Goal: Task Accomplishment & Management: Complete application form

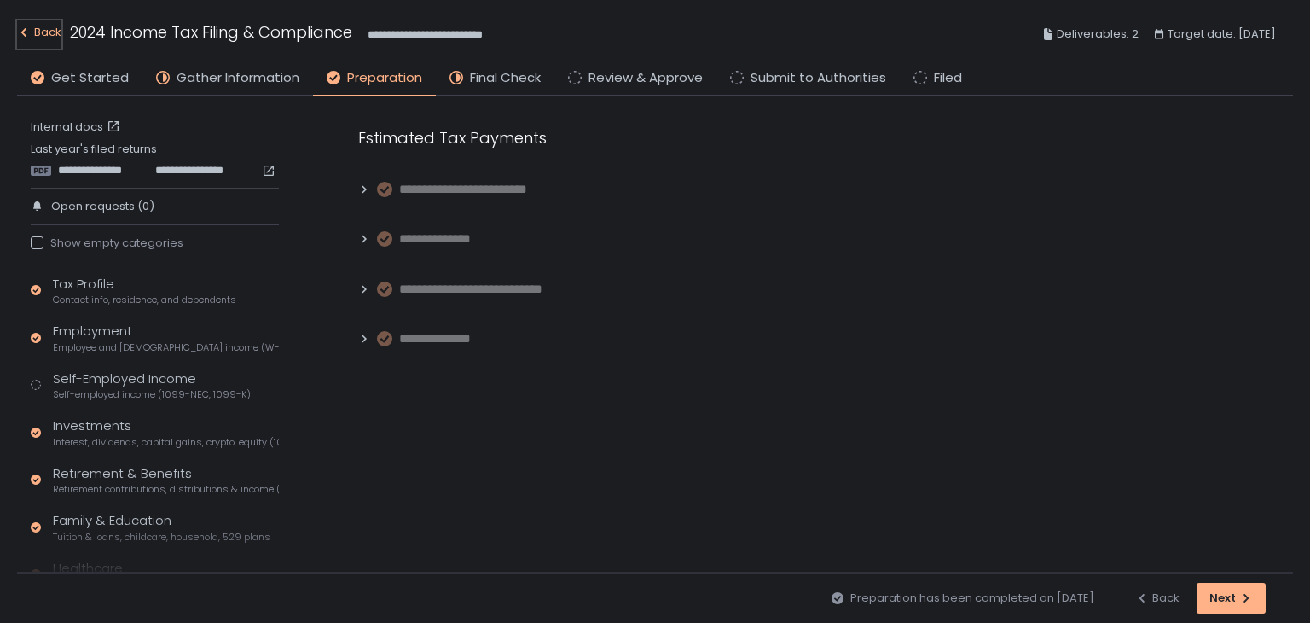
click at [49, 32] on div "Back" at bounding box center [39, 32] width 44 height 20
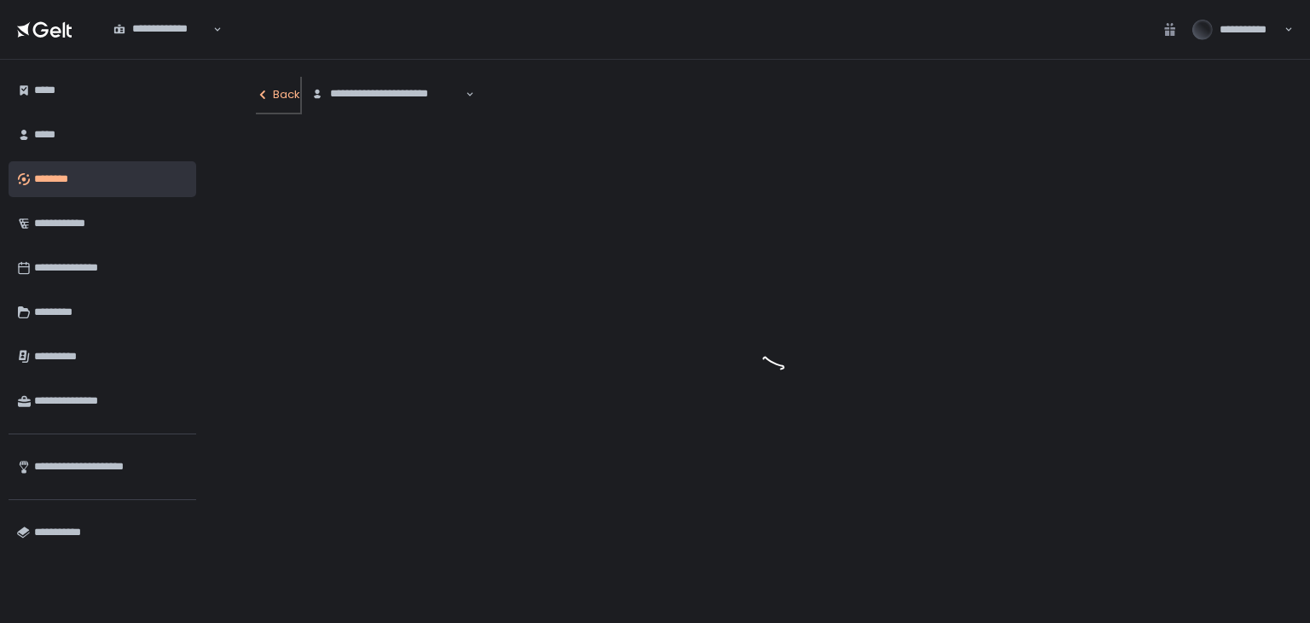
click at [275, 91] on div "Back" at bounding box center [278, 94] width 44 height 15
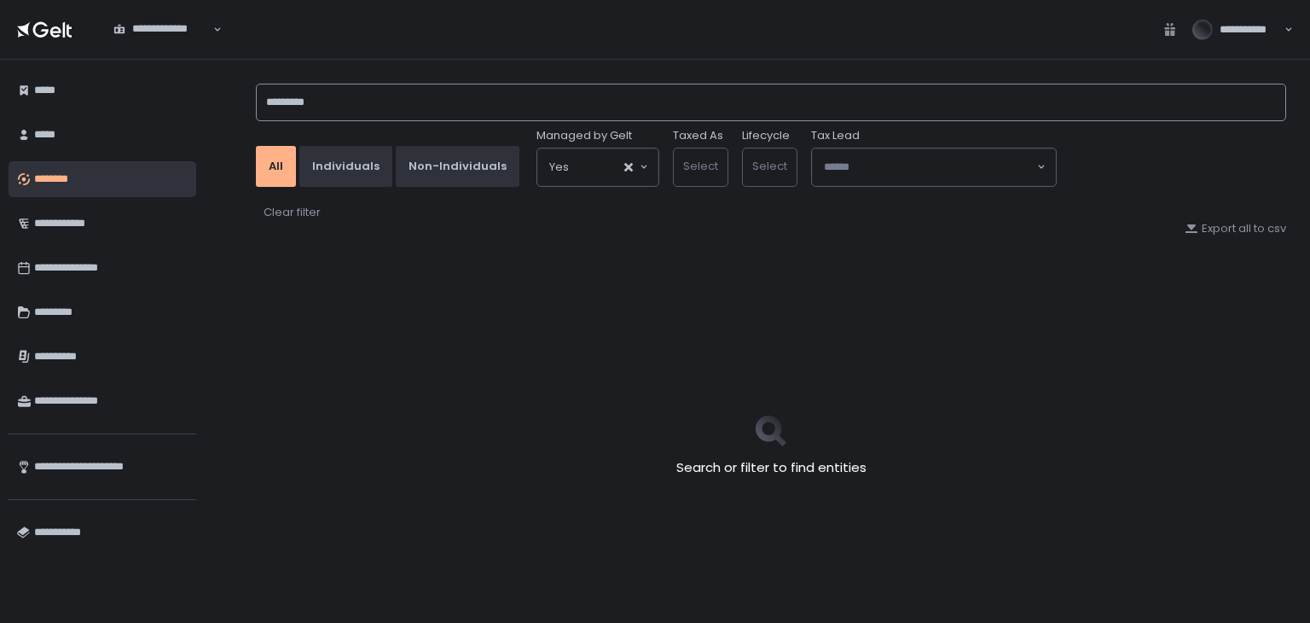
click at [346, 104] on input "*********" at bounding box center [771, 103] width 1030 height 38
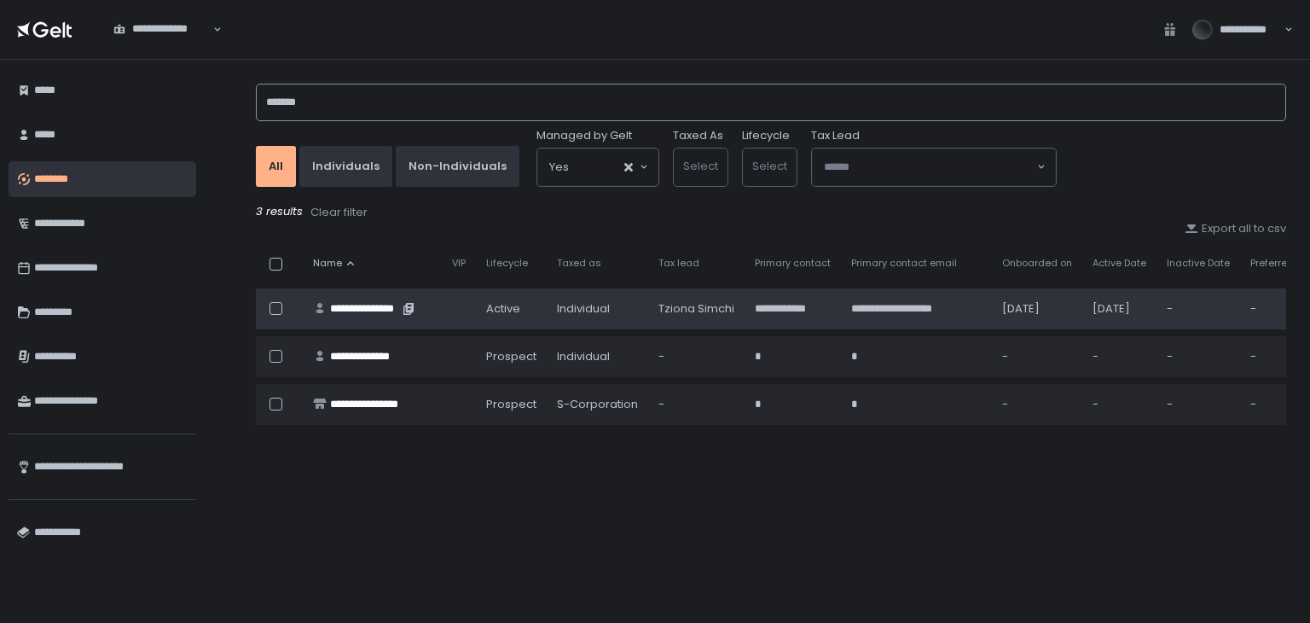
type input "*******"
click at [363, 301] on div "**********" at bounding box center [364, 308] width 68 height 15
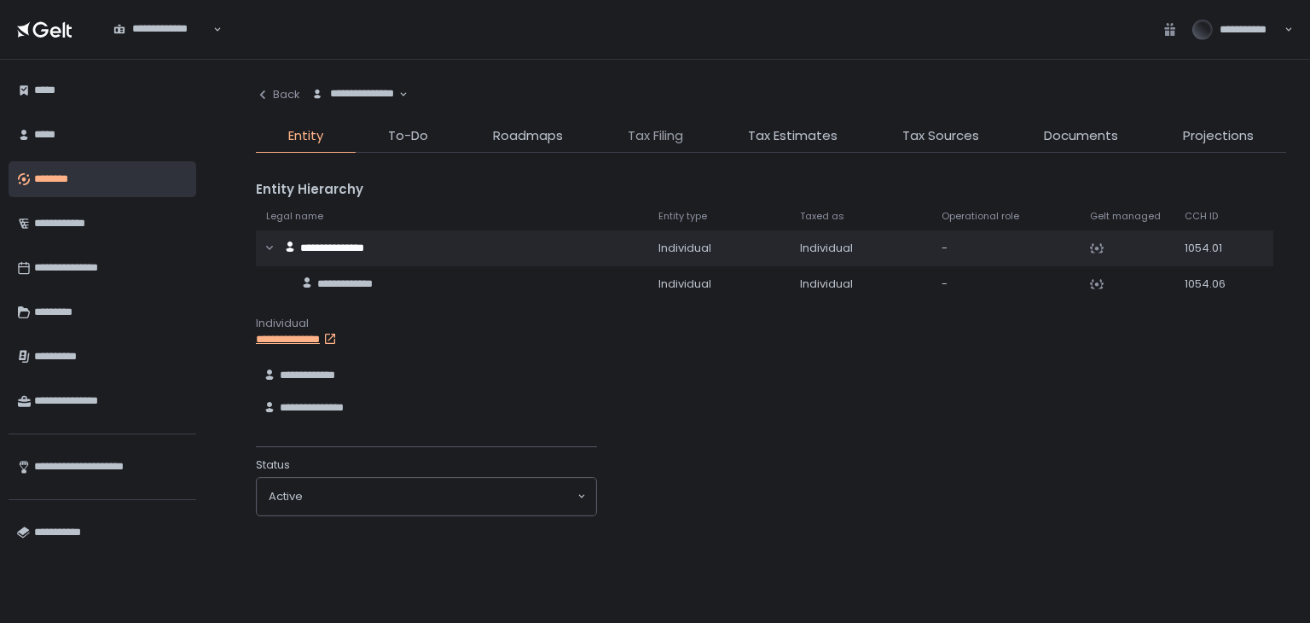
click at [651, 136] on span "Tax Filing" at bounding box center [655, 136] width 55 height 20
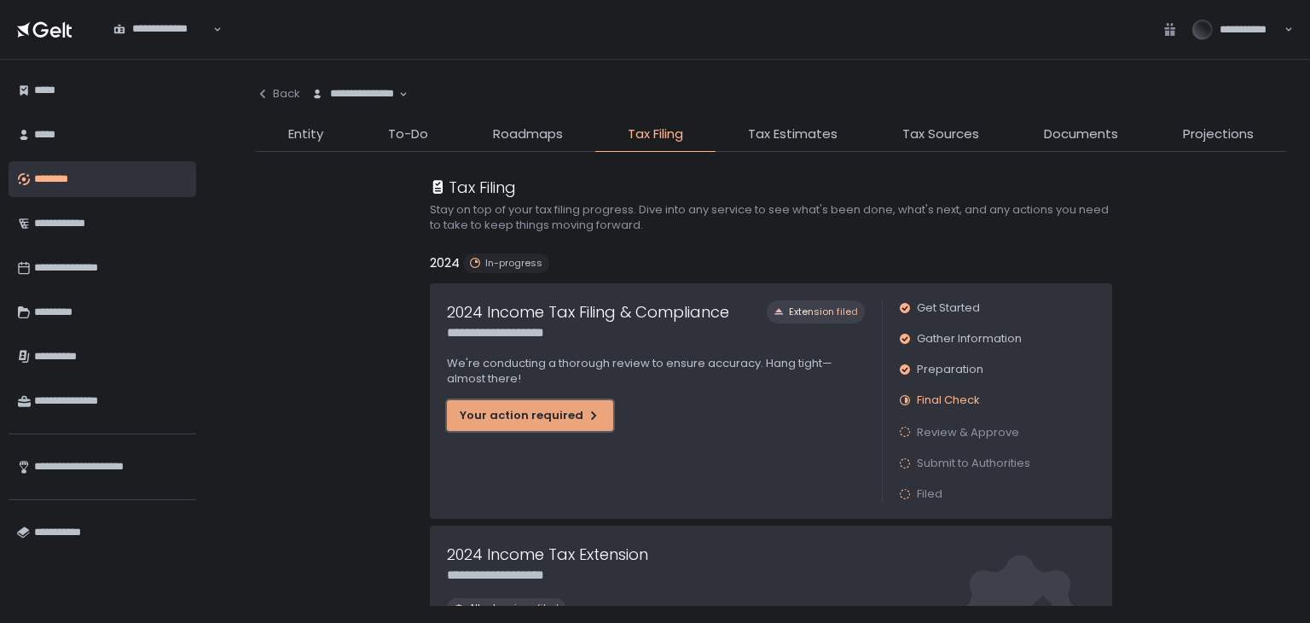
click at [547, 415] on div "Your action required" at bounding box center [530, 415] width 141 height 15
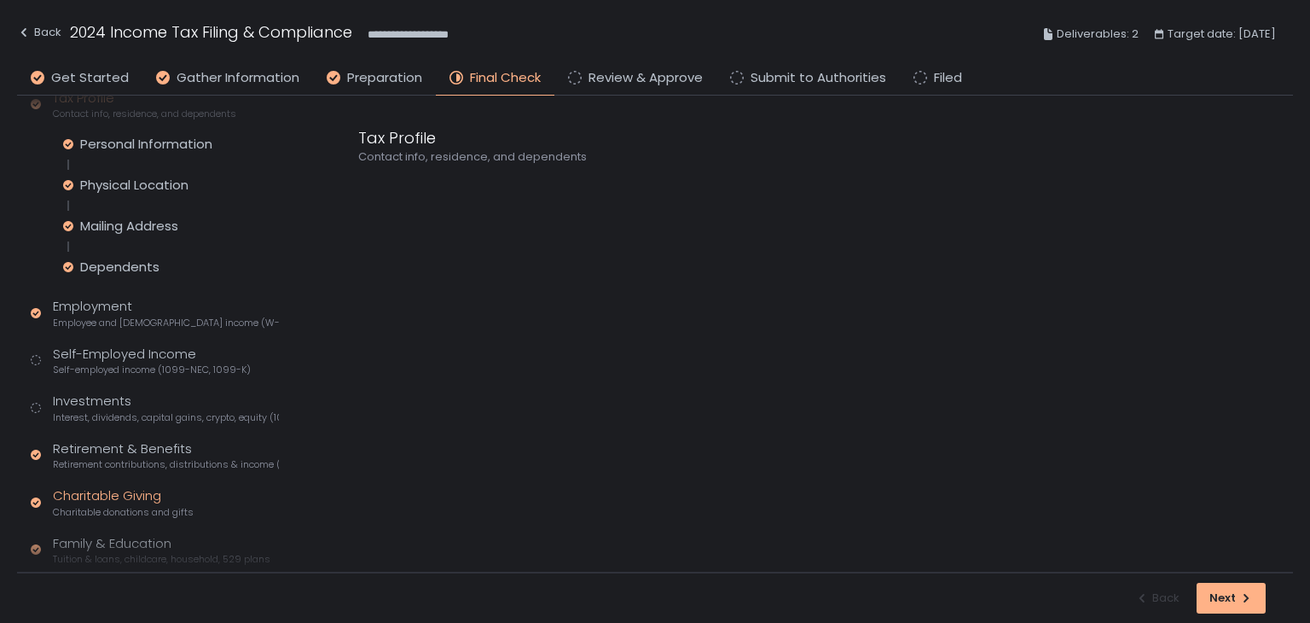
scroll to position [358, 0]
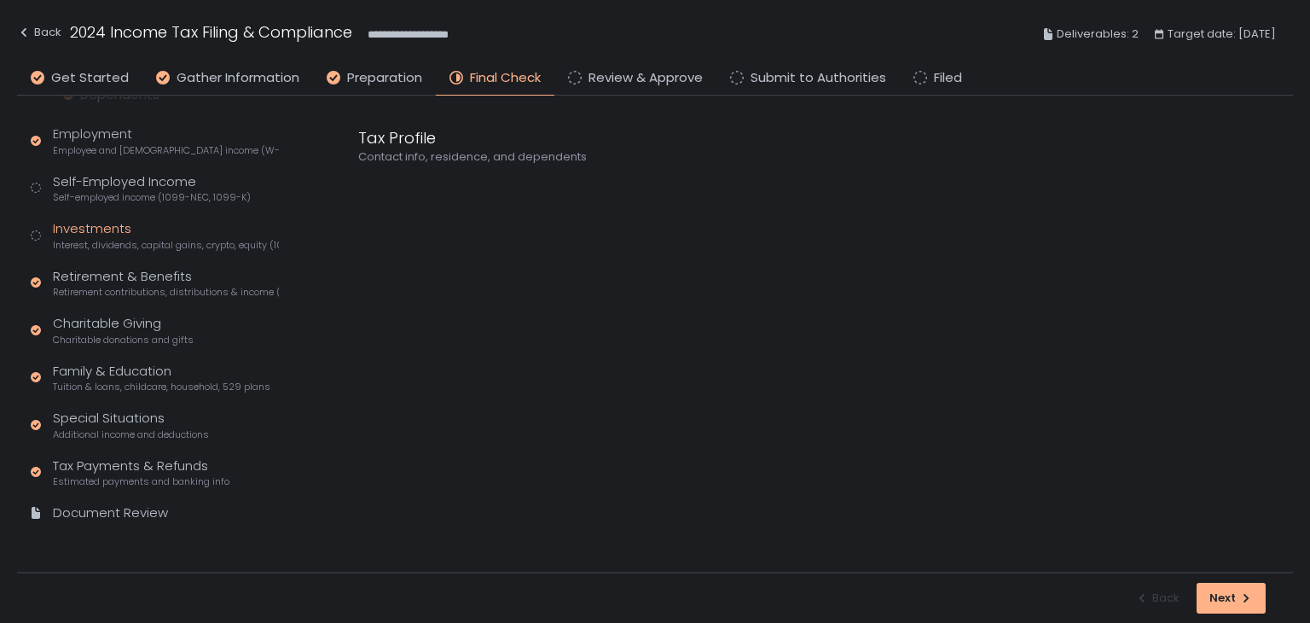
click at [122, 241] on span "Interest, dividends, capital gains, crypto, equity (1099s, K-1s)" at bounding box center [166, 245] width 226 height 13
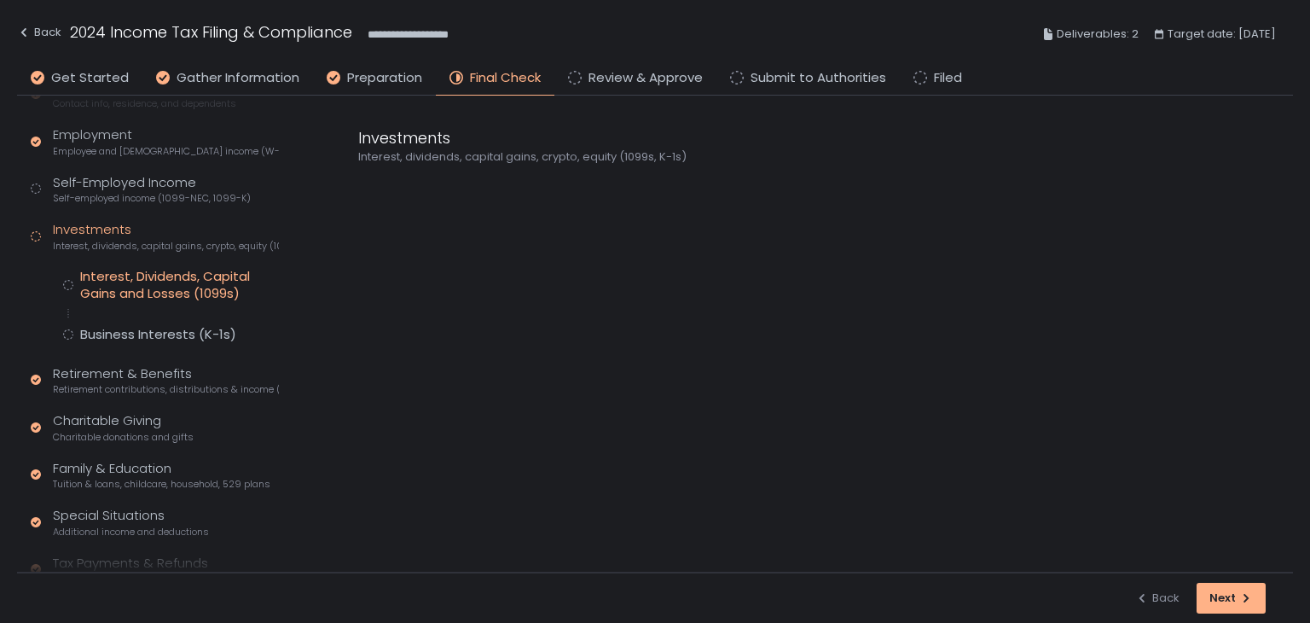
click at [116, 294] on div "Interest, Dividends, Capital Gains and Losses (1099s)" at bounding box center [179, 285] width 199 height 34
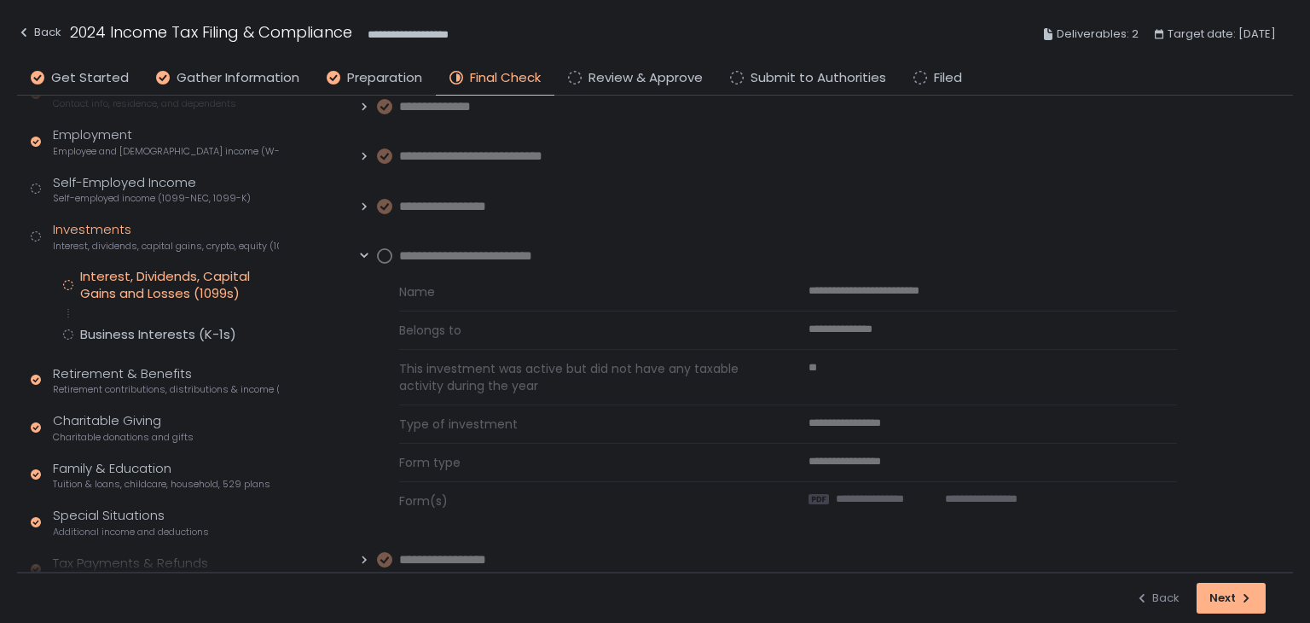
scroll to position [171, 0]
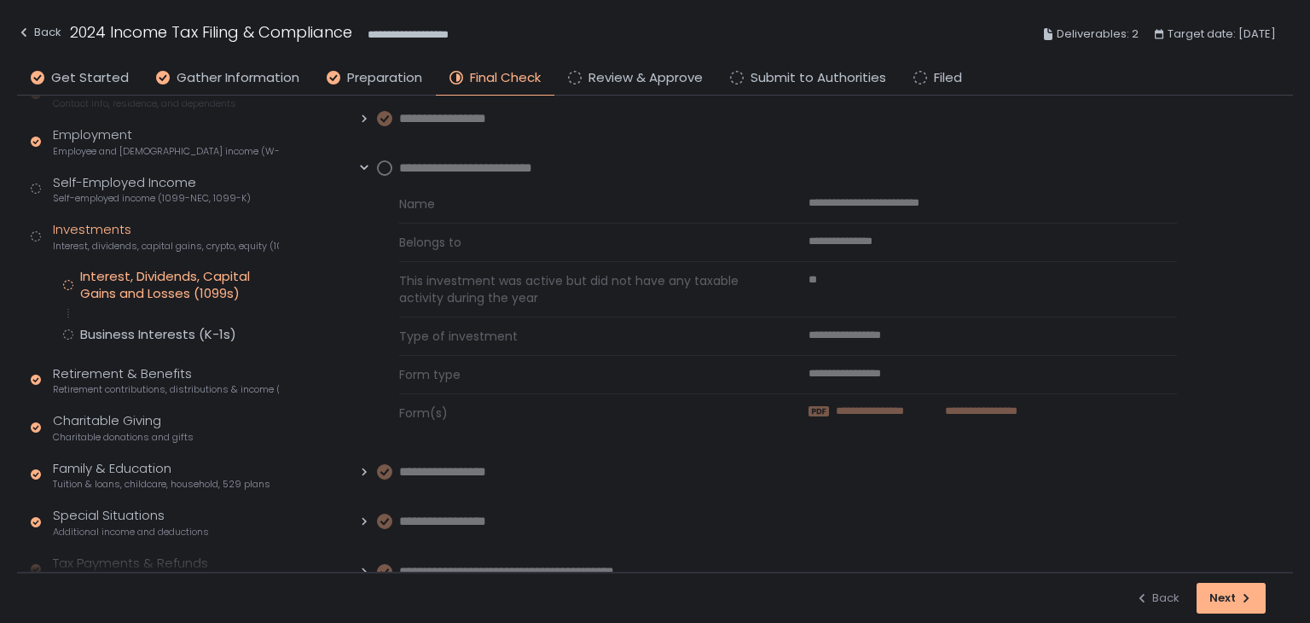
click at [853, 405] on span "**********" at bounding box center [884, 410] width 97 height 15
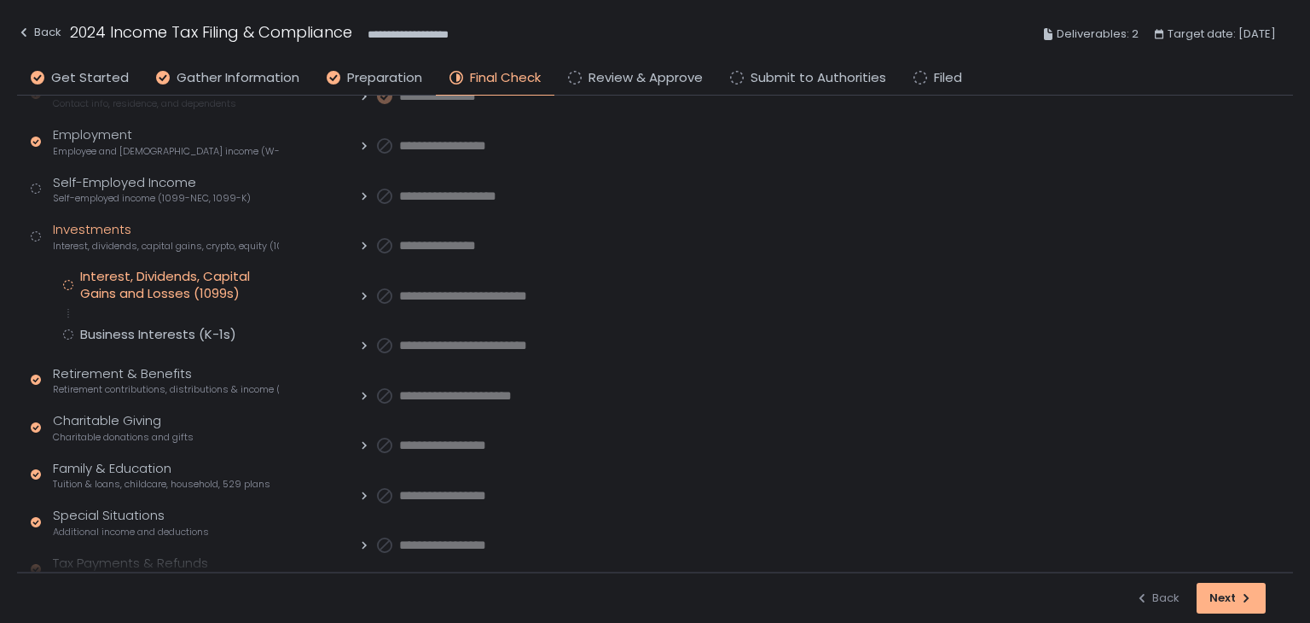
scroll to position [1008, 0]
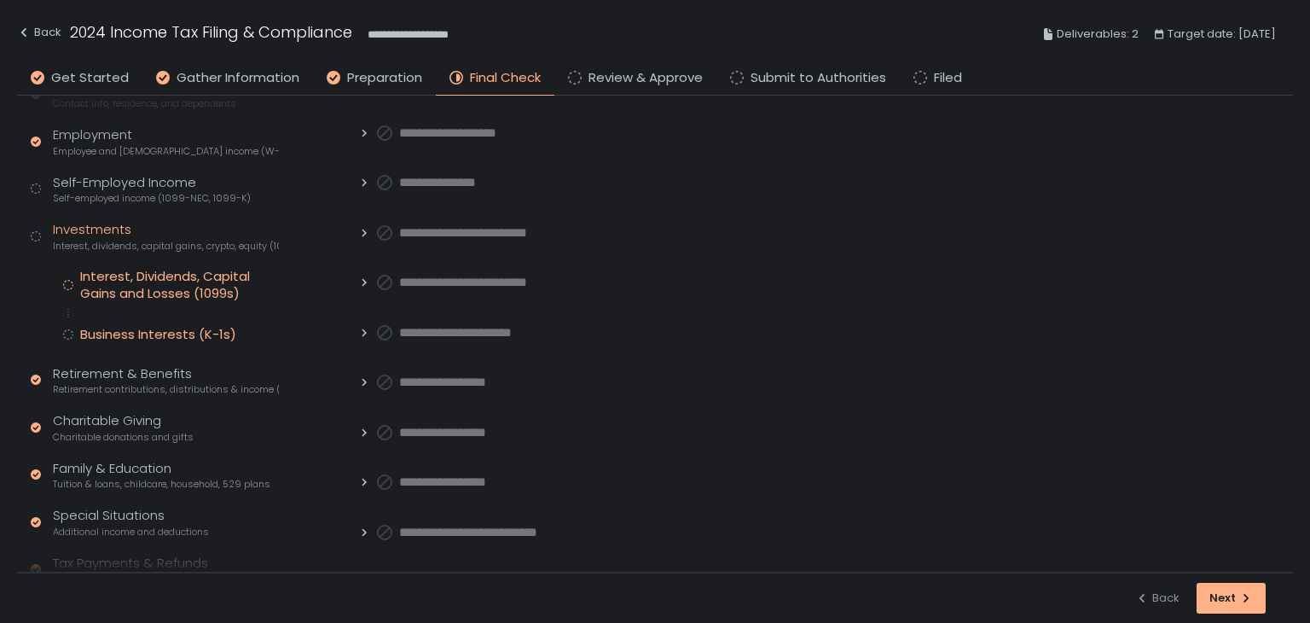
click at [191, 339] on div "Business Interests (K-1s)" at bounding box center [158, 334] width 156 height 17
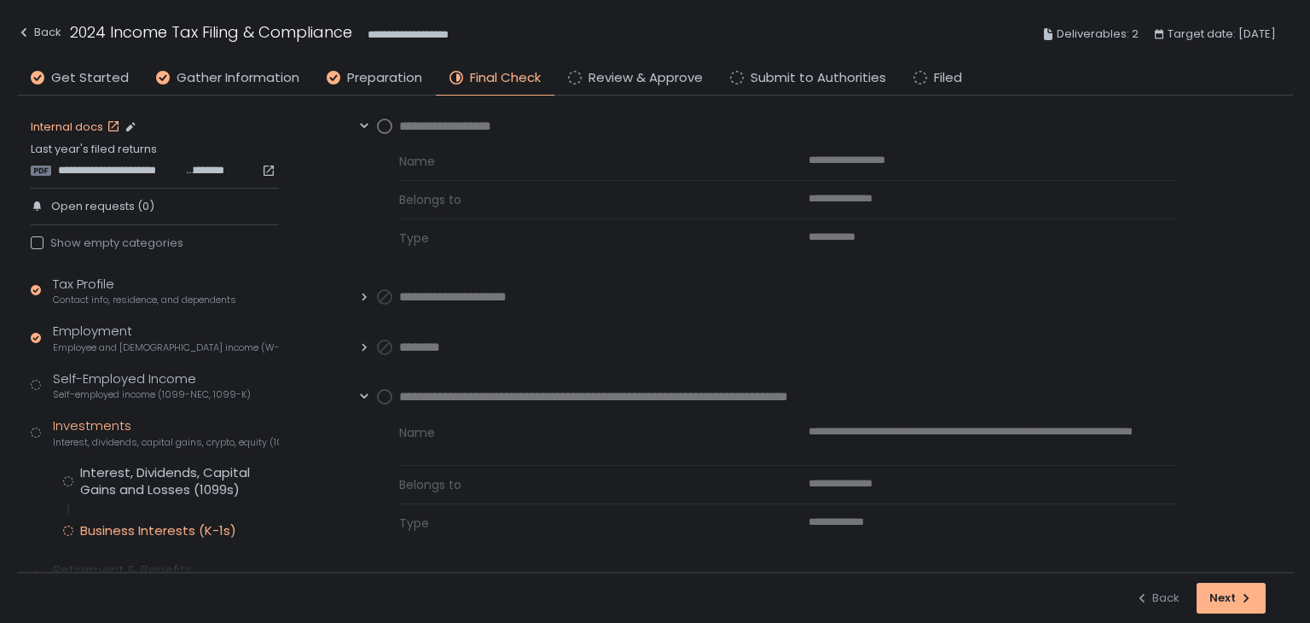
click at [82, 128] on link "Internal docs" at bounding box center [77, 126] width 93 height 15
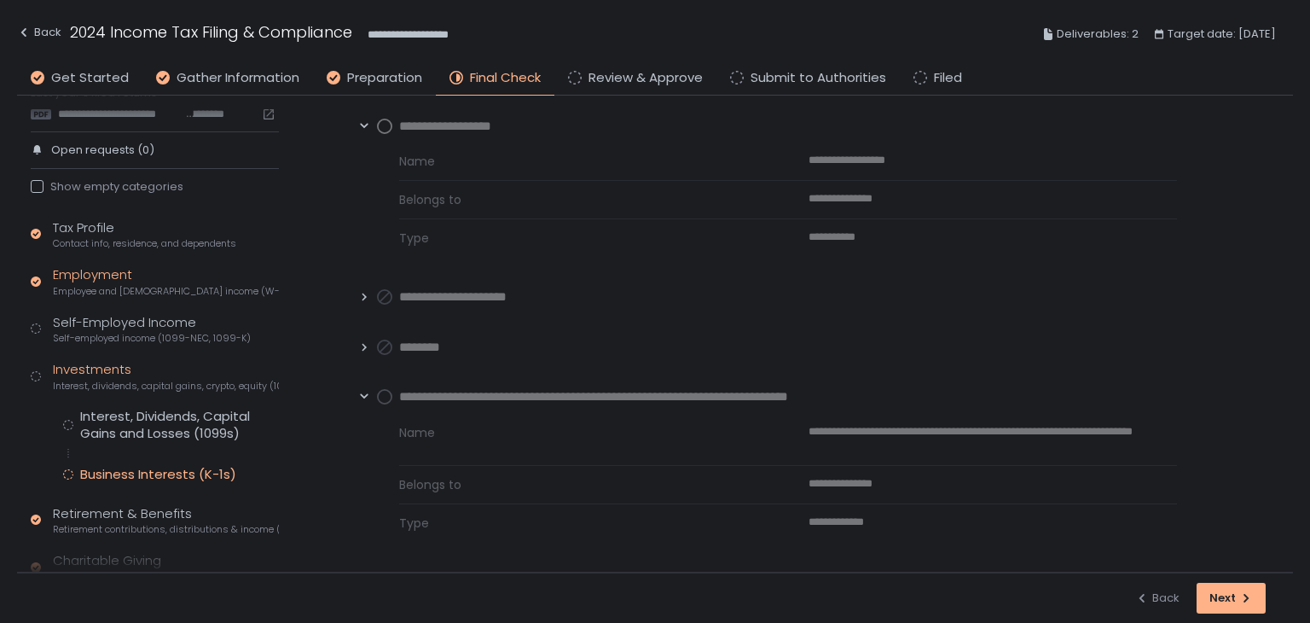
scroll to position [85, 0]
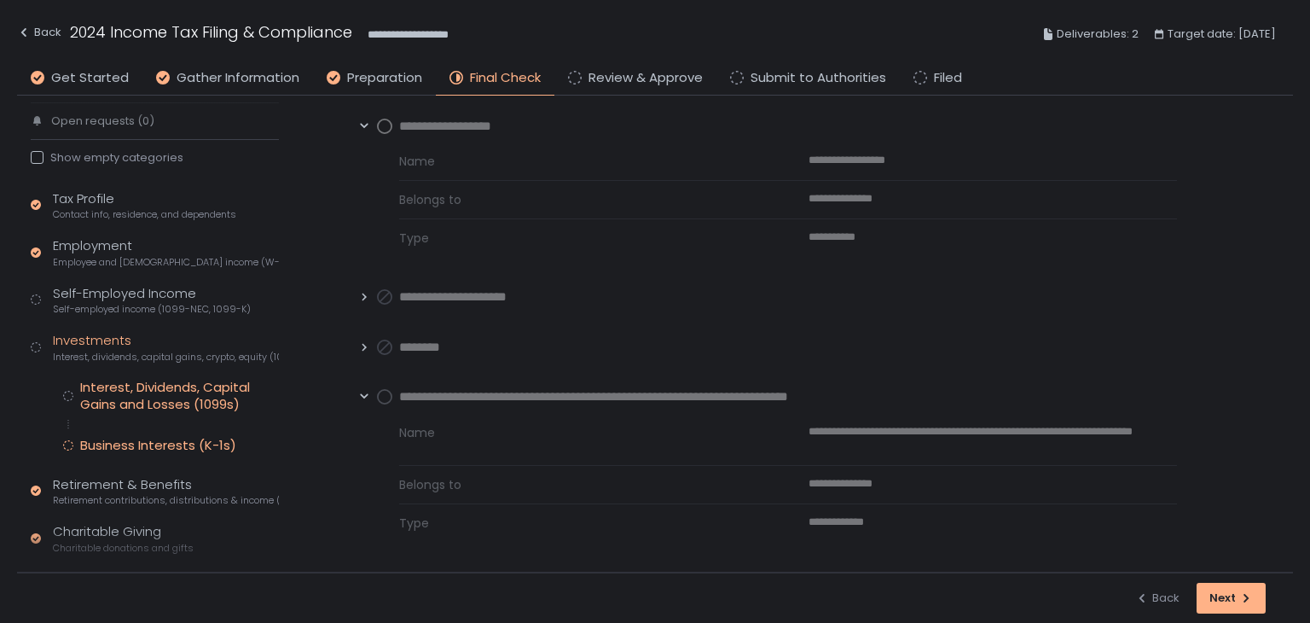
click at [160, 403] on div "Interest, Dividends, Capital Gains and Losses (1099s)" at bounding box center [179, 396] width 199 height 34
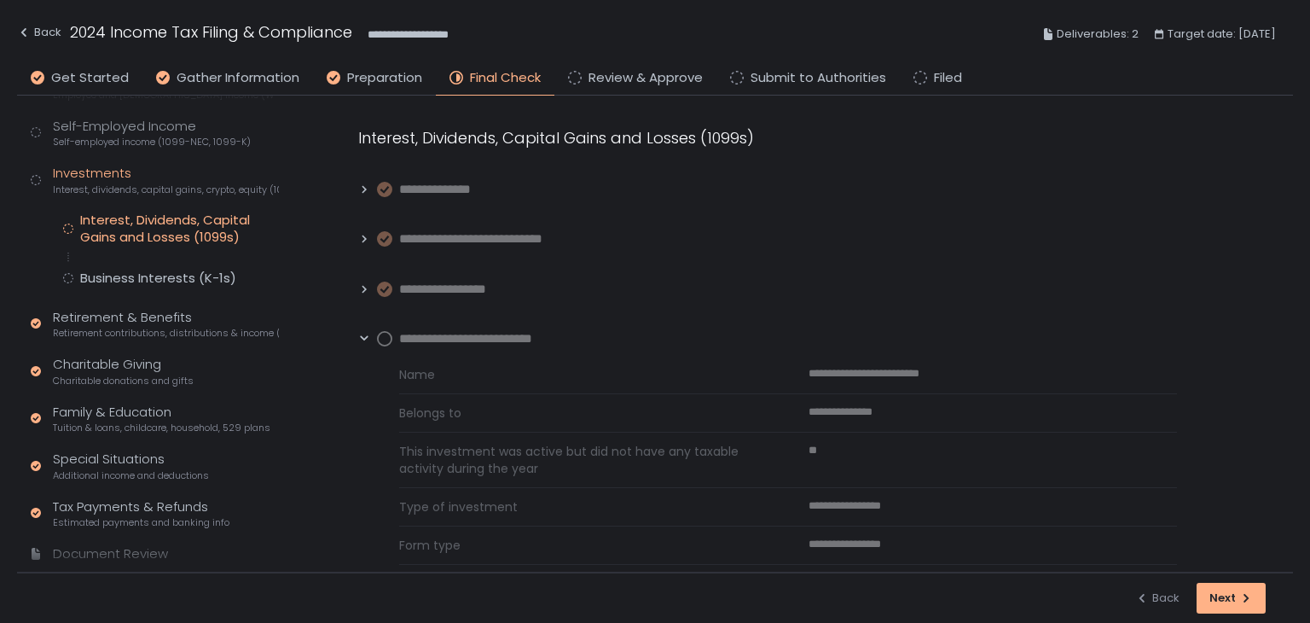
scroll to position [256, 0]
click at [146, 328] on span "Retirement contributions, distributions & income (1099-R, 5498)" at bounding box center [166, 329] width 226 height 13
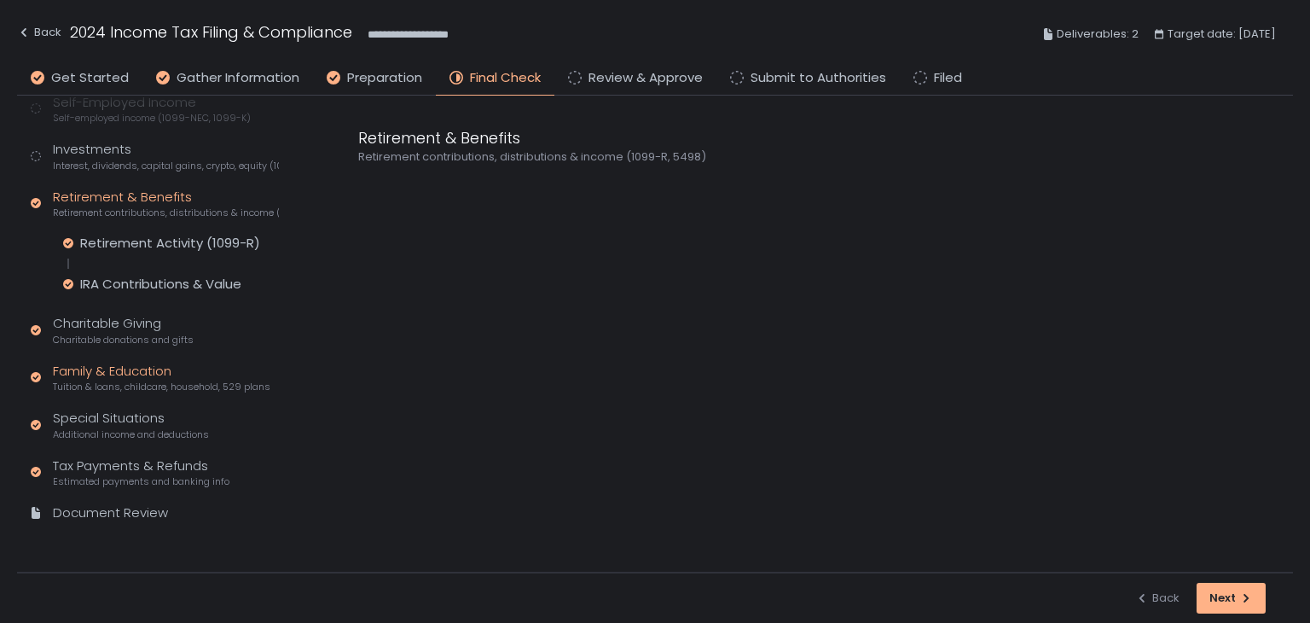
click at [124, 380] on span "Tuition & loans, childcare, household, 529 plans" at bounding box center [161, 386] width 217 height 13
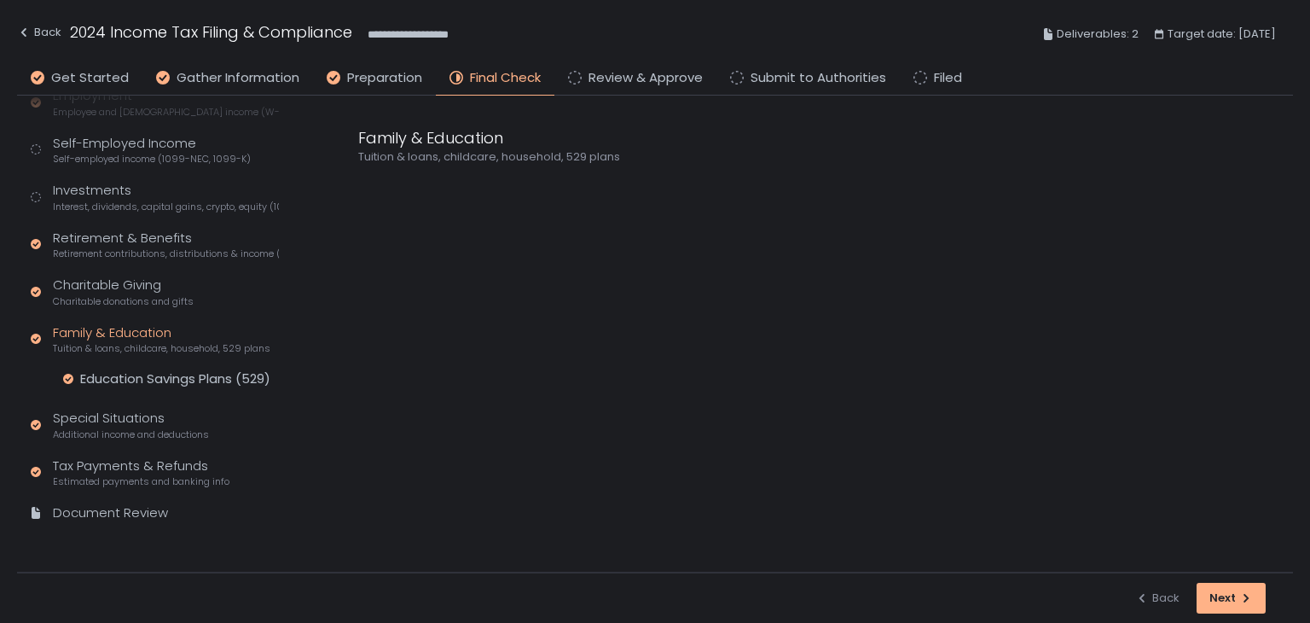
scroll to position [235, 0]
click at [124, 380] on div "Education Savings Plans (529)" at bounding box center [175, 378] width 190 height 17
click at [125, 413] on div "Special Situations Additional income and deductions" at bounding box center [131, 425] width 156 height 32
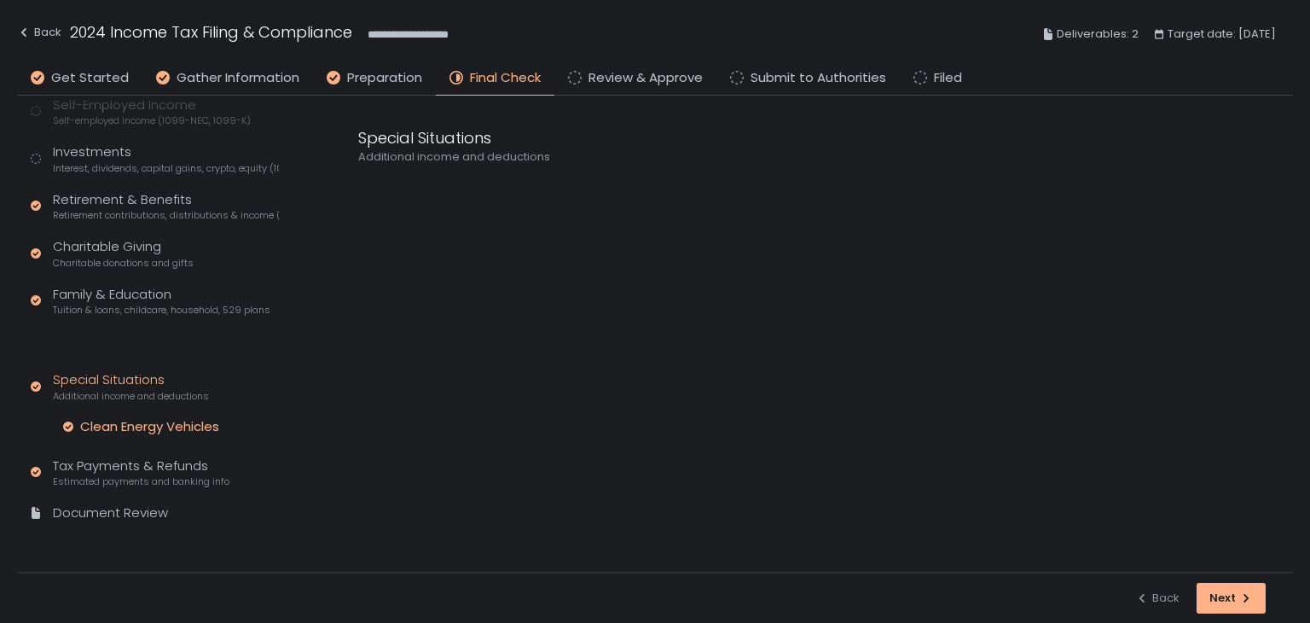
scroll to position [235, 0]
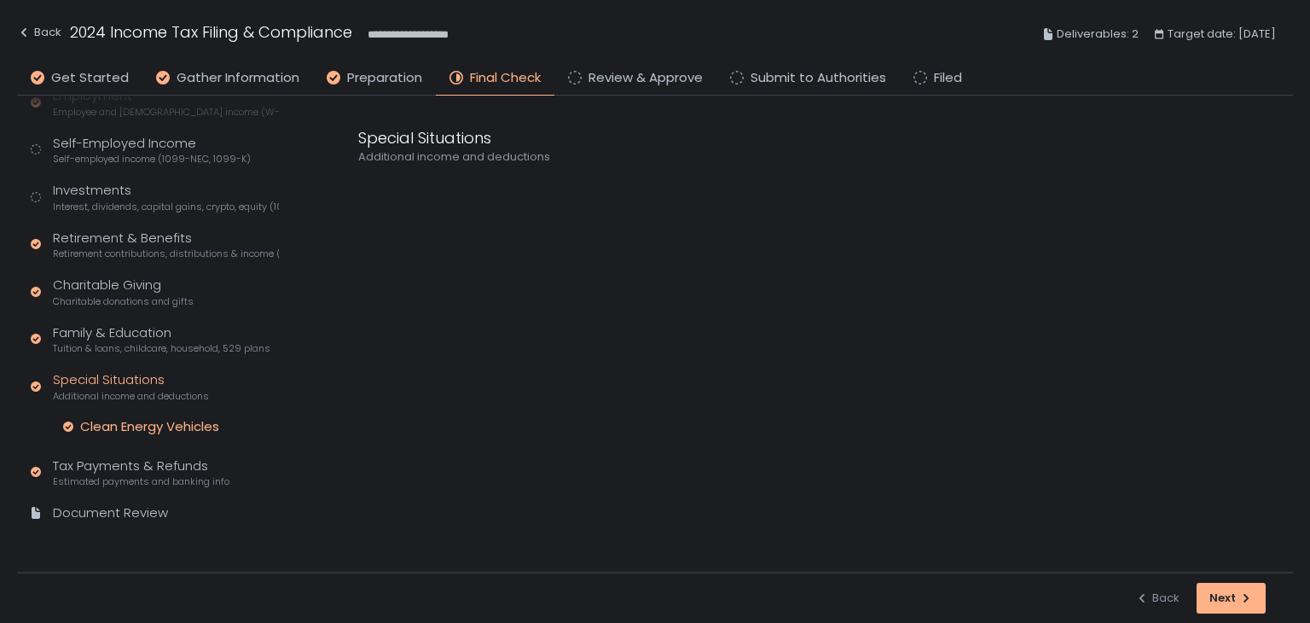
click at [125, 427] on div "Clean Energy Vehicles" at bounding box center [149, 426] width 139 height 17
click at [130, 464] on div "Tax Payments & Refunds Estimated payments and banking info" at bounding box center [141, 472] width 177 height 32
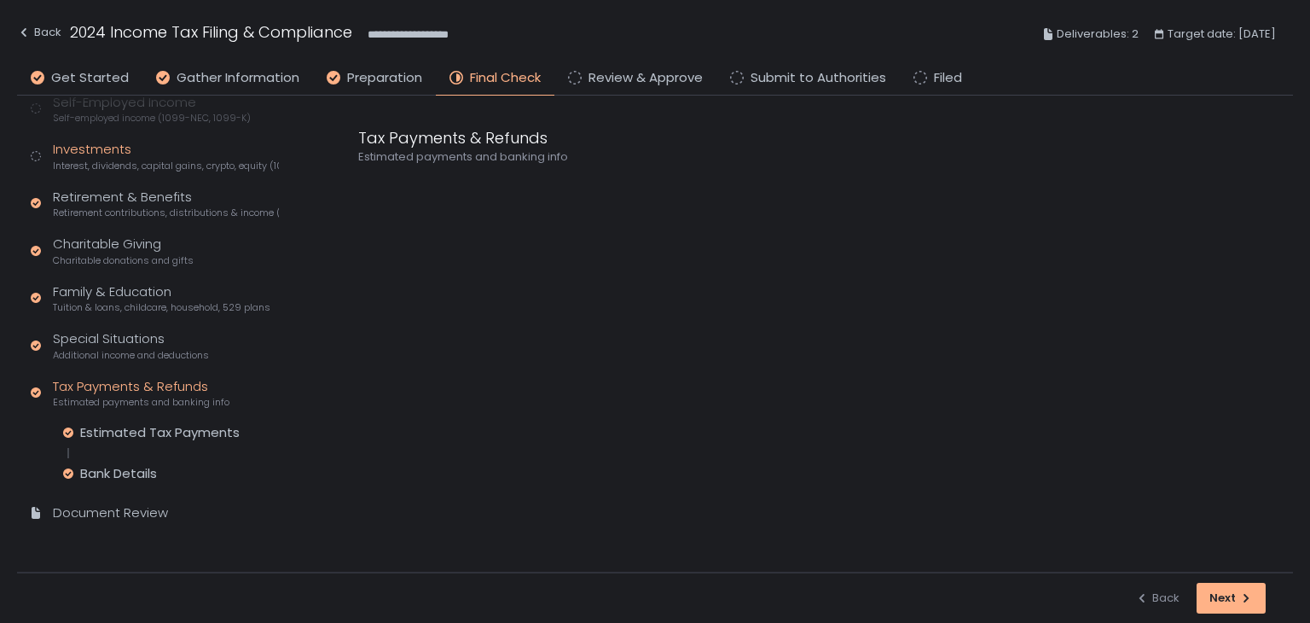
click at [123, 159] on span "Interest, dividends, capital gains, crypto, equity (1099s, K-1s)" at bounding box center [166, 165] width 226 height 13
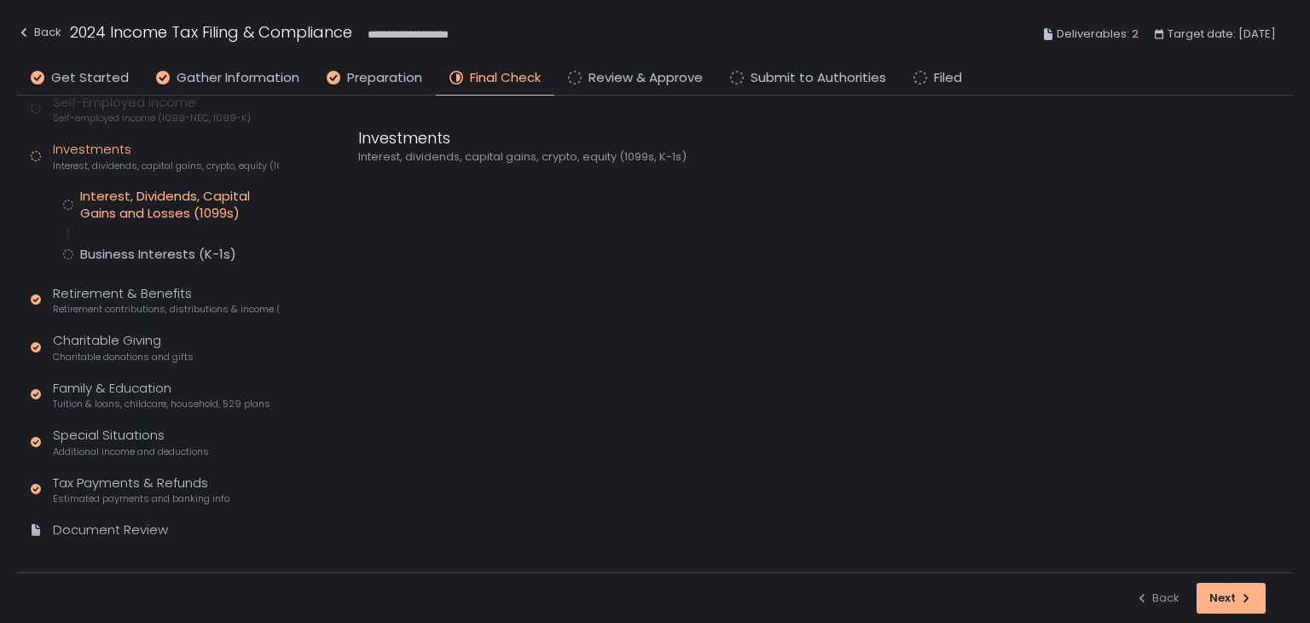
click at [140, 193] on div "Interest, Dividends, Capital Gains and Losses (1099s)" at bounding box center [179, 205] width 199 height 34
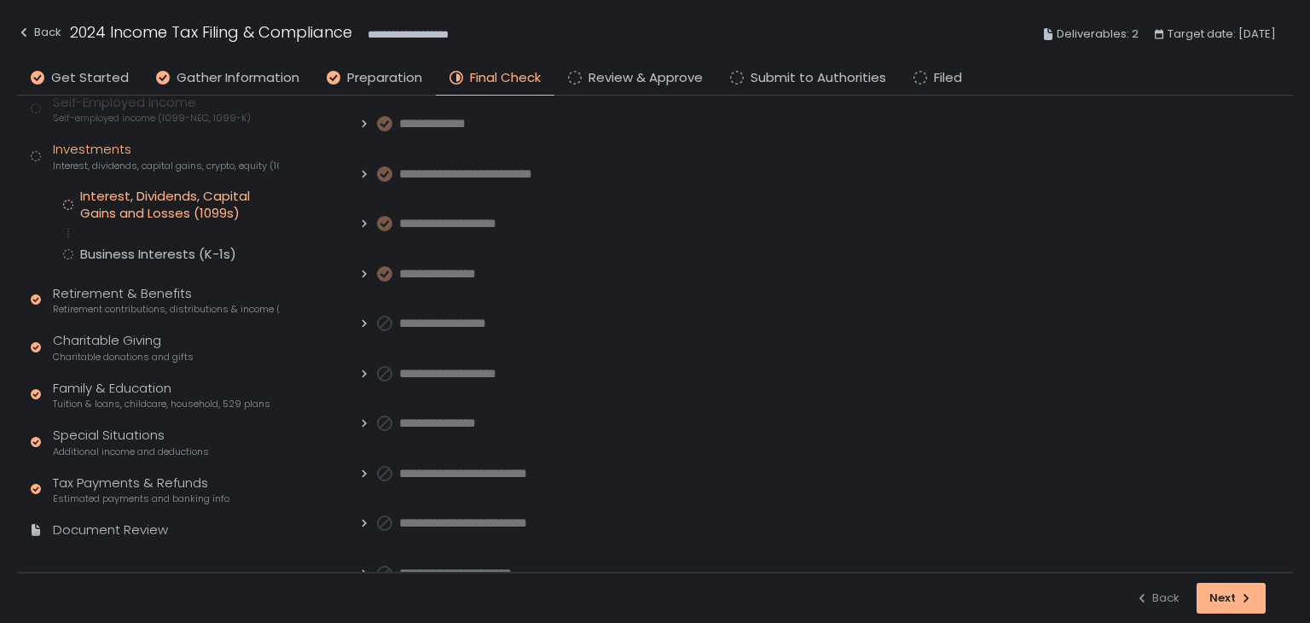
scroll to position [1008, 0]
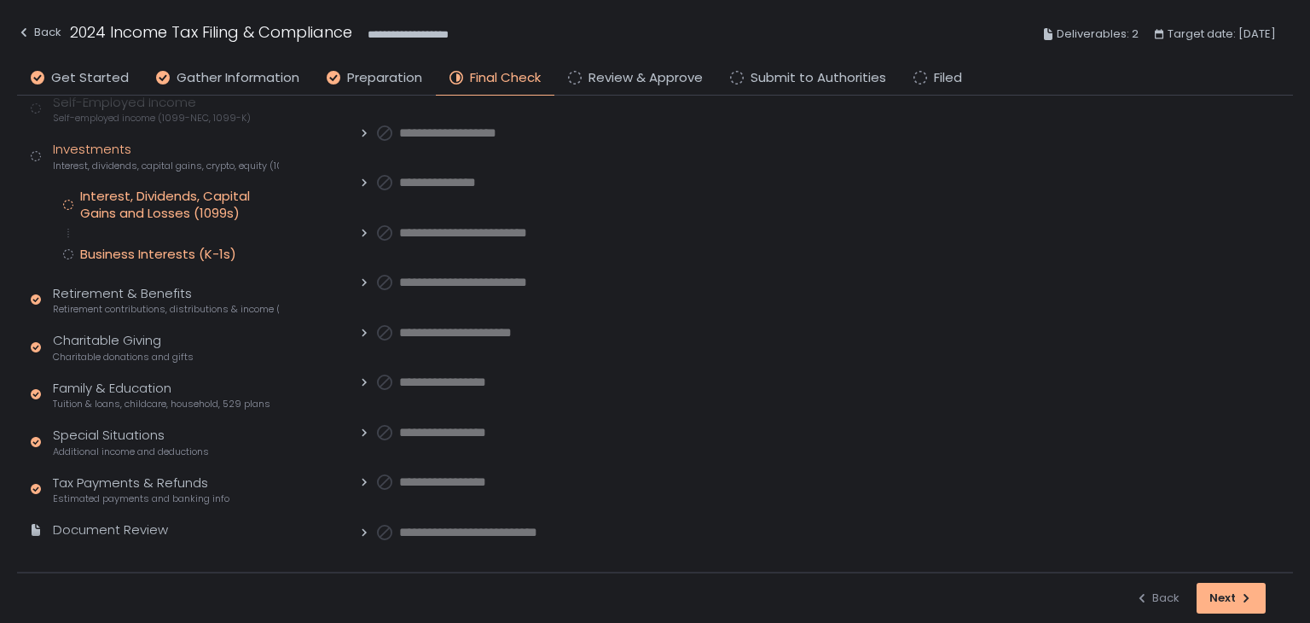
click at [129, 253] on div "Business Interests (K-1s)" at bounding box center [158, 254] width 156 height 17
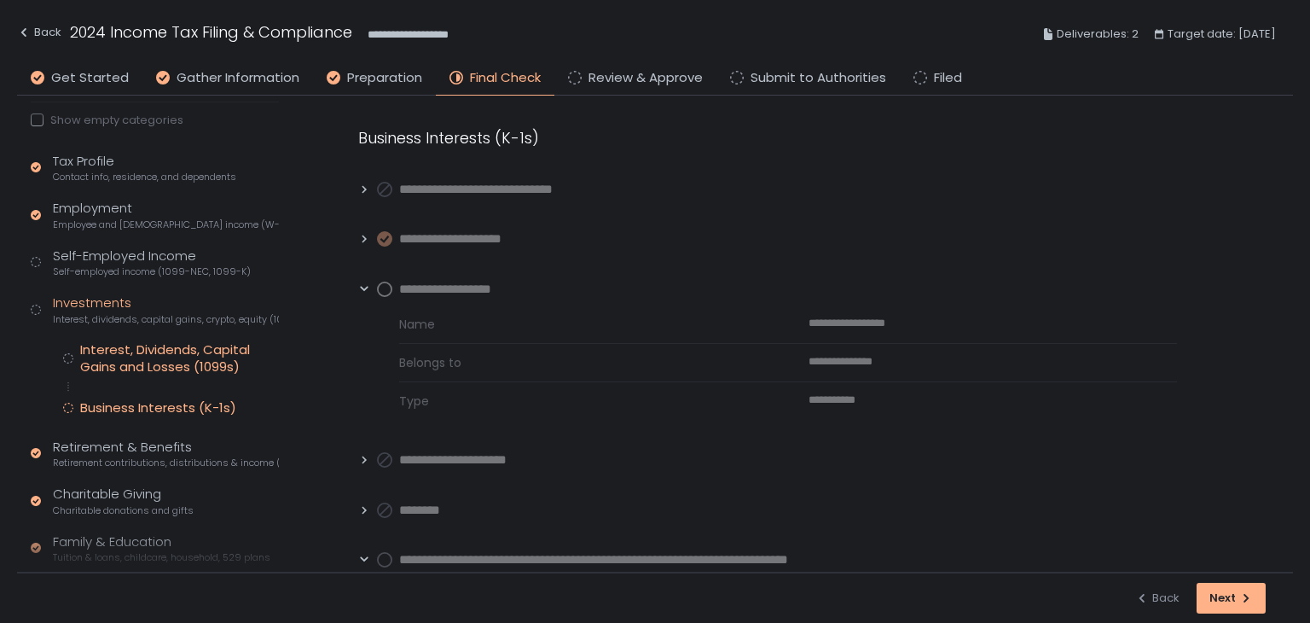
scroll to position [38, 0]
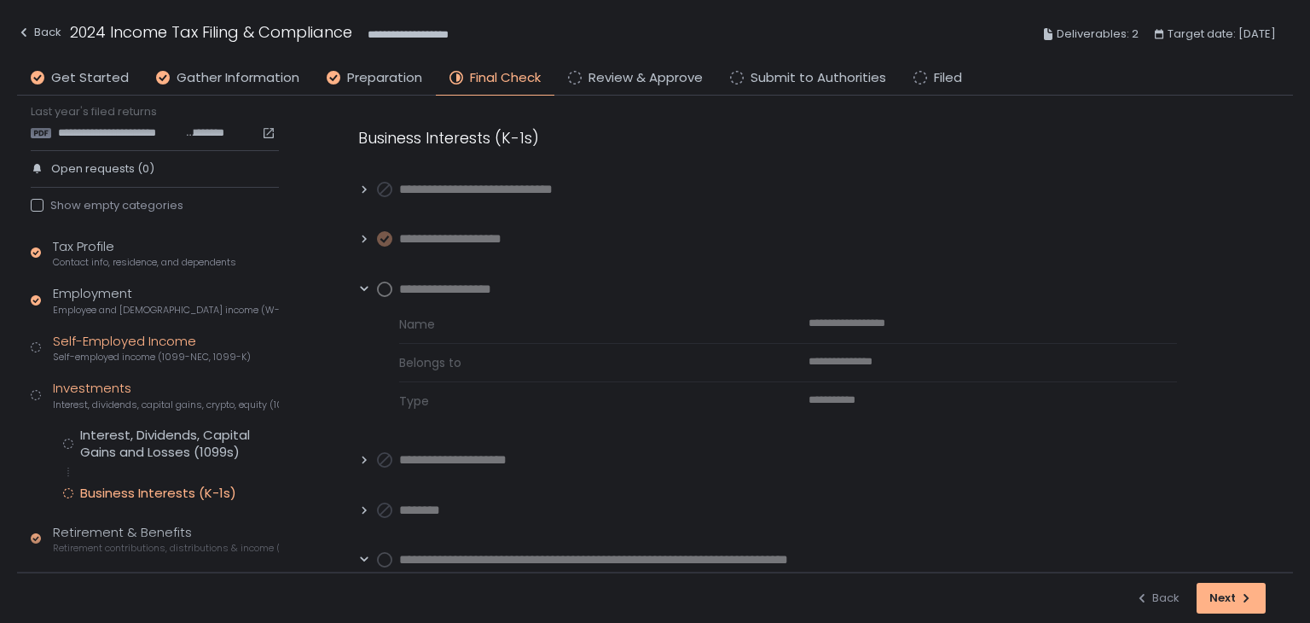
click at [101, 334] on div "Self-Employed Income Self-employed income (1099-NEC, 1099-K)" at bounding box center [152, 348] width 198 height 32
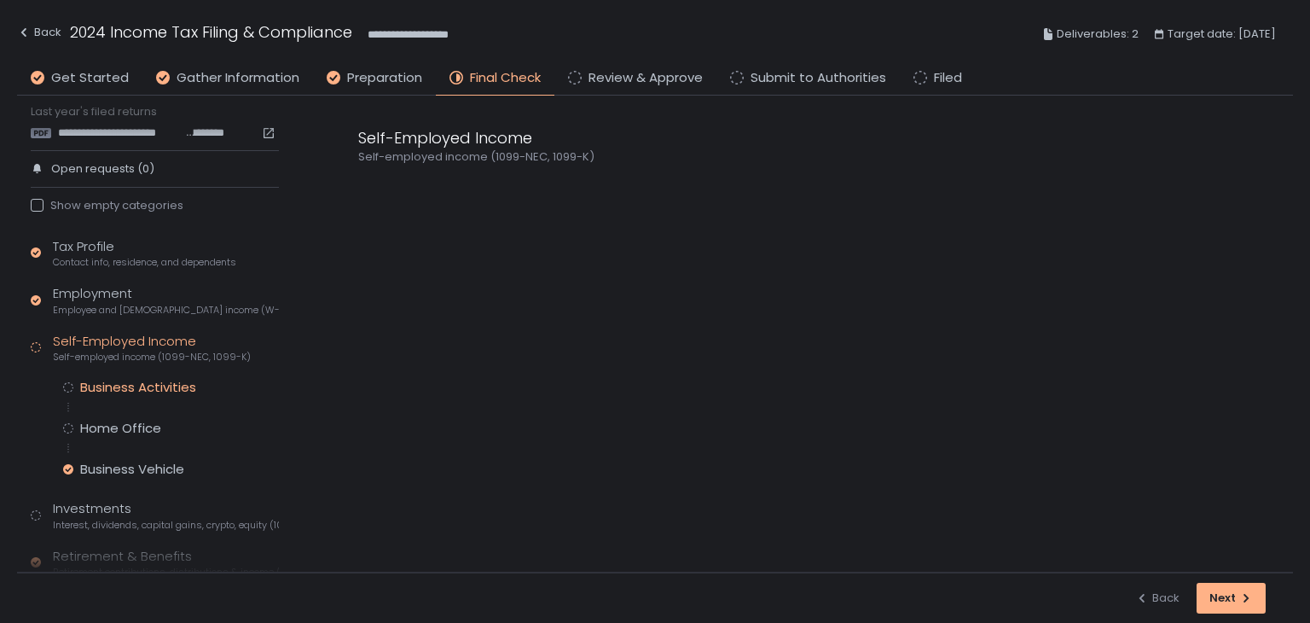
click at [115, 386] on div "Business Activities" at bounding box center [138, 387] width 116 height 17
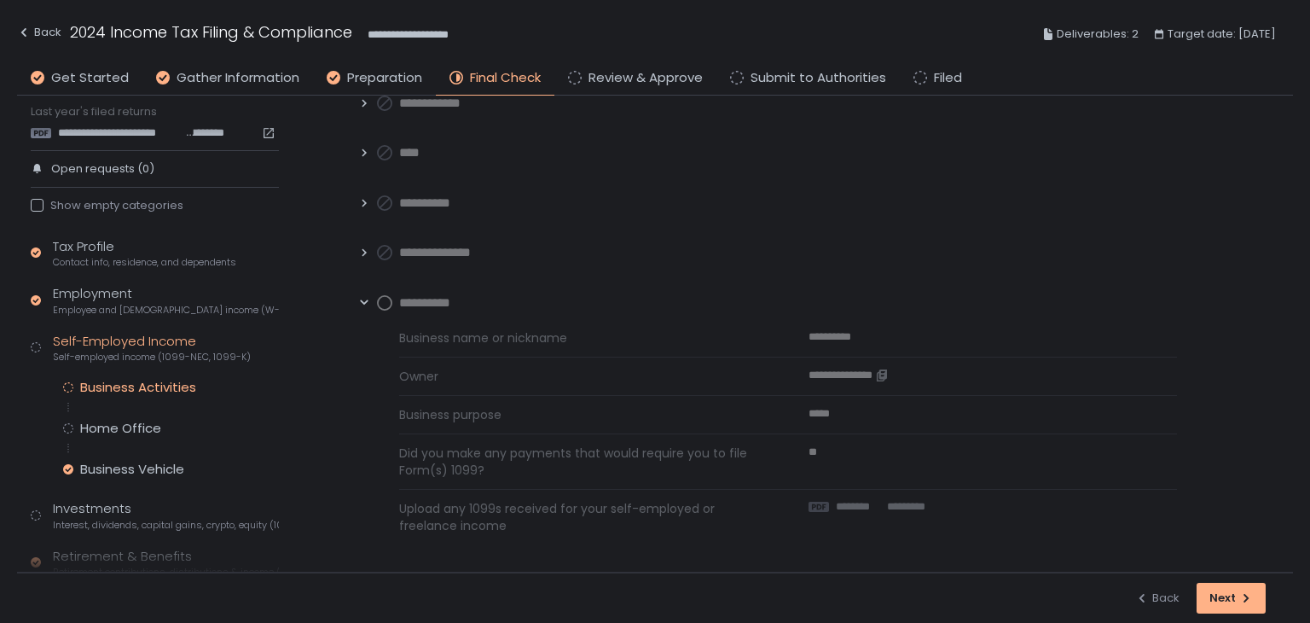
scroll to position [89, 0]
click at [129, 425] on div "Home Office" at bounding box center [120, 428] width 81 height 17
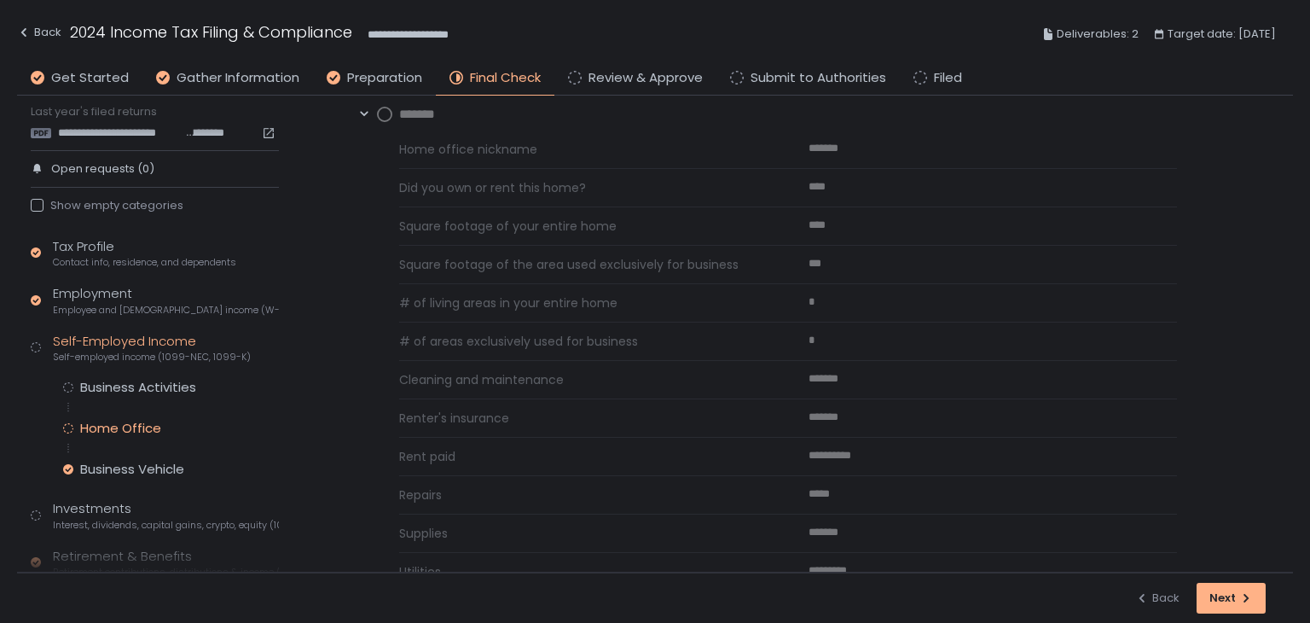
scroll to position [123, 0]
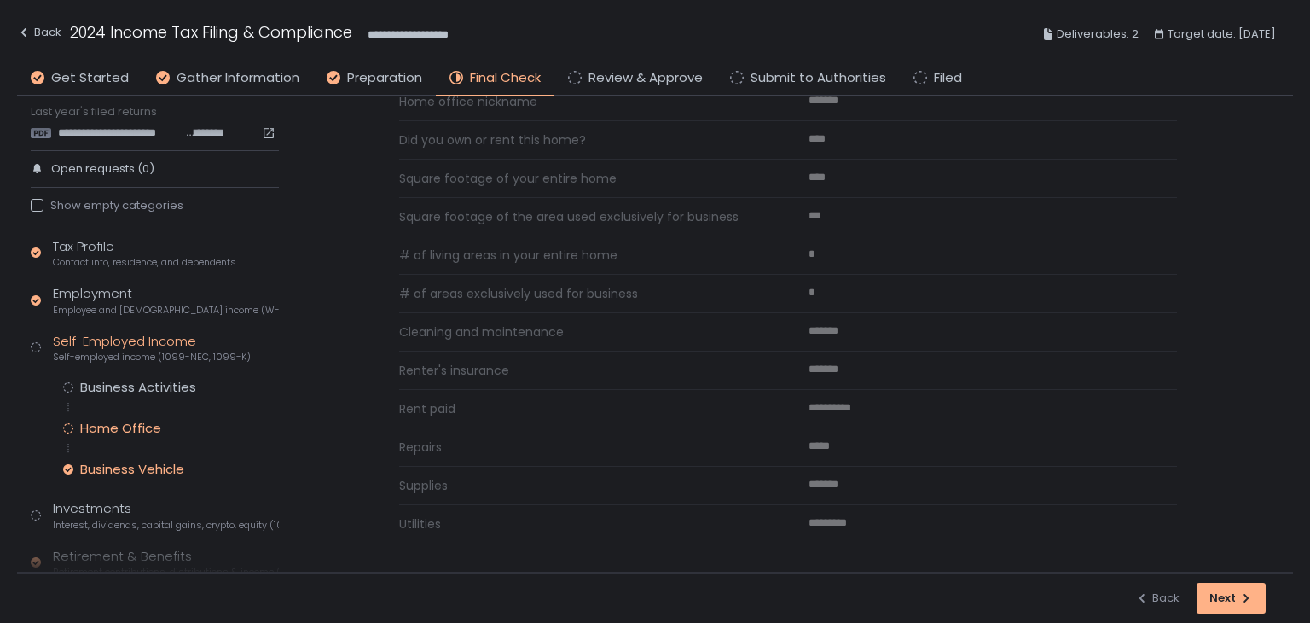
click at [135, 465] on div "Business Vehicle" at bounding box center [132, 469] width 104 height 17
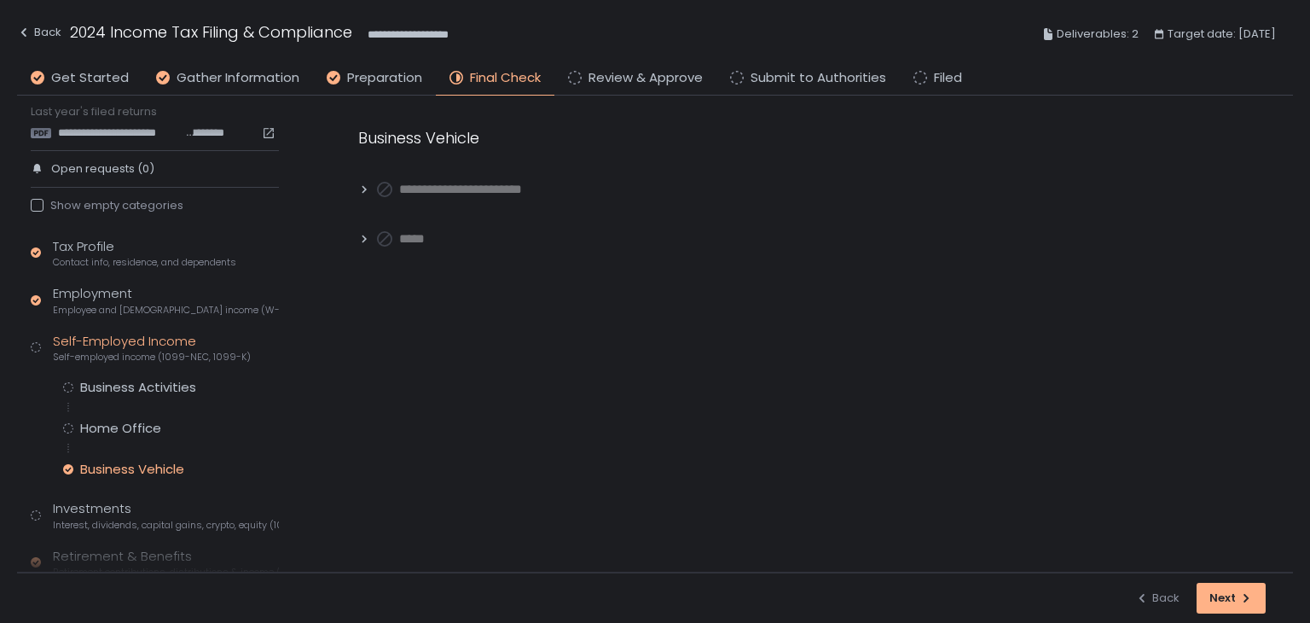
click at [360, 241] on icon at bounding box center [364, 239] width 12 height 12
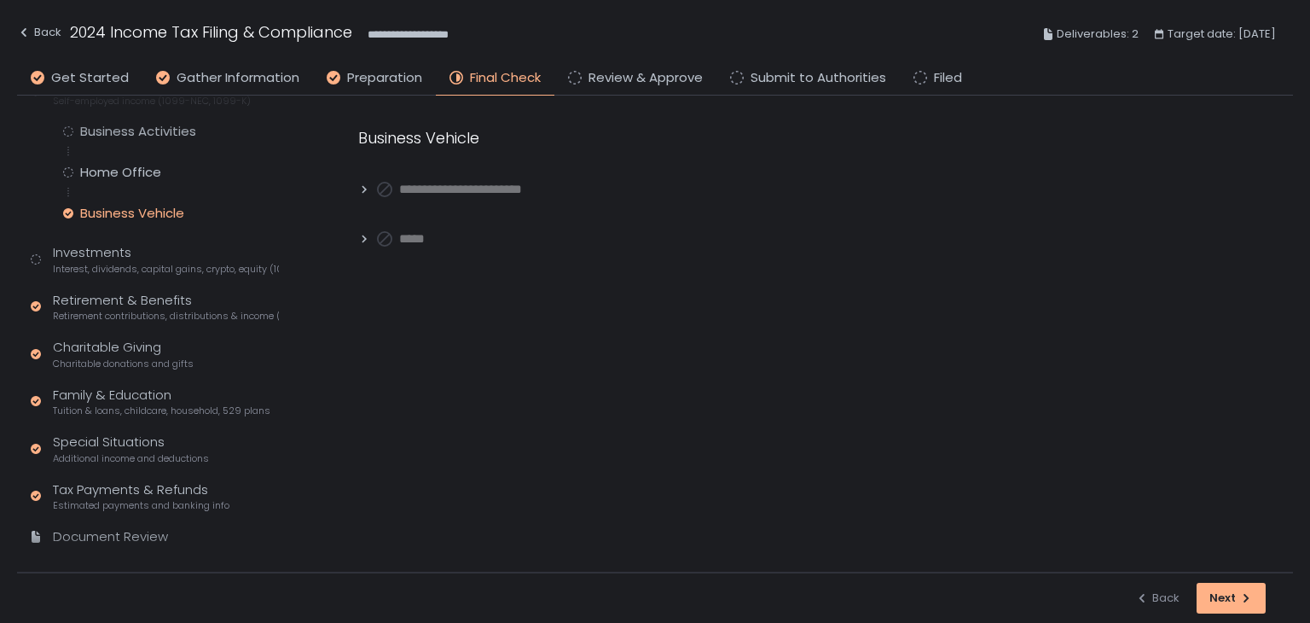
scroll to position [317, 0]
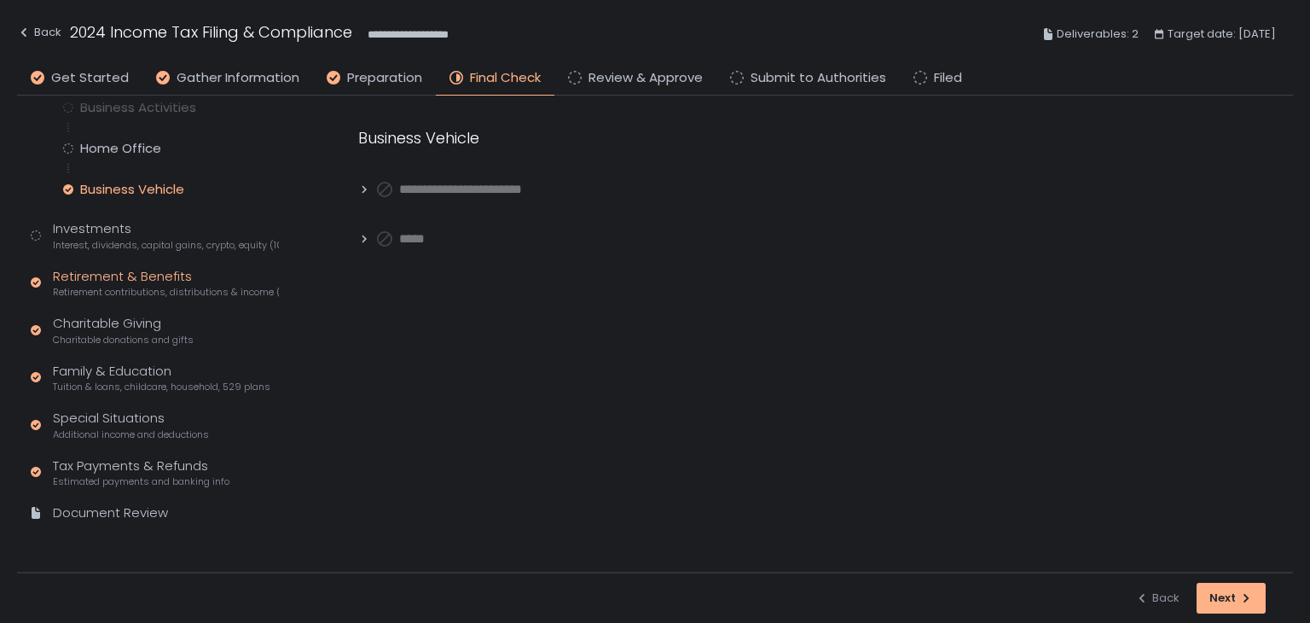
click at [130, 274] on div "Retirement & Benefits Retirement contributions, distributions & income (1099-R,…" at bounding box center [166, 283] width 226 height 32
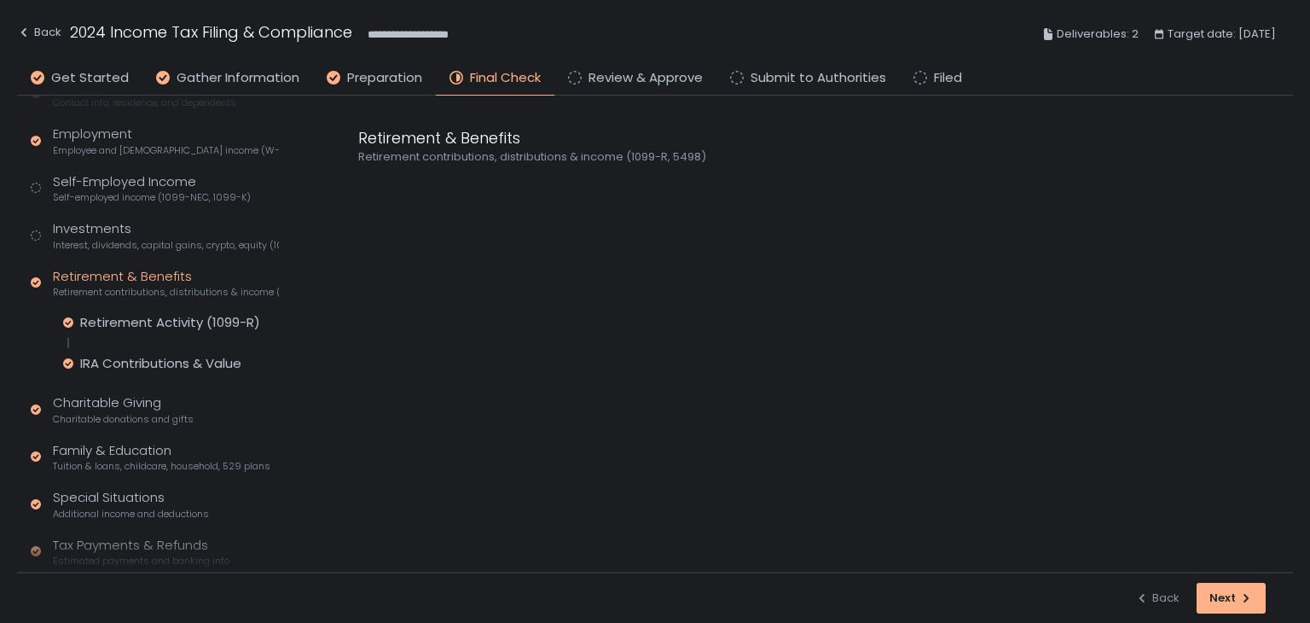
scroll to position [26, 0]
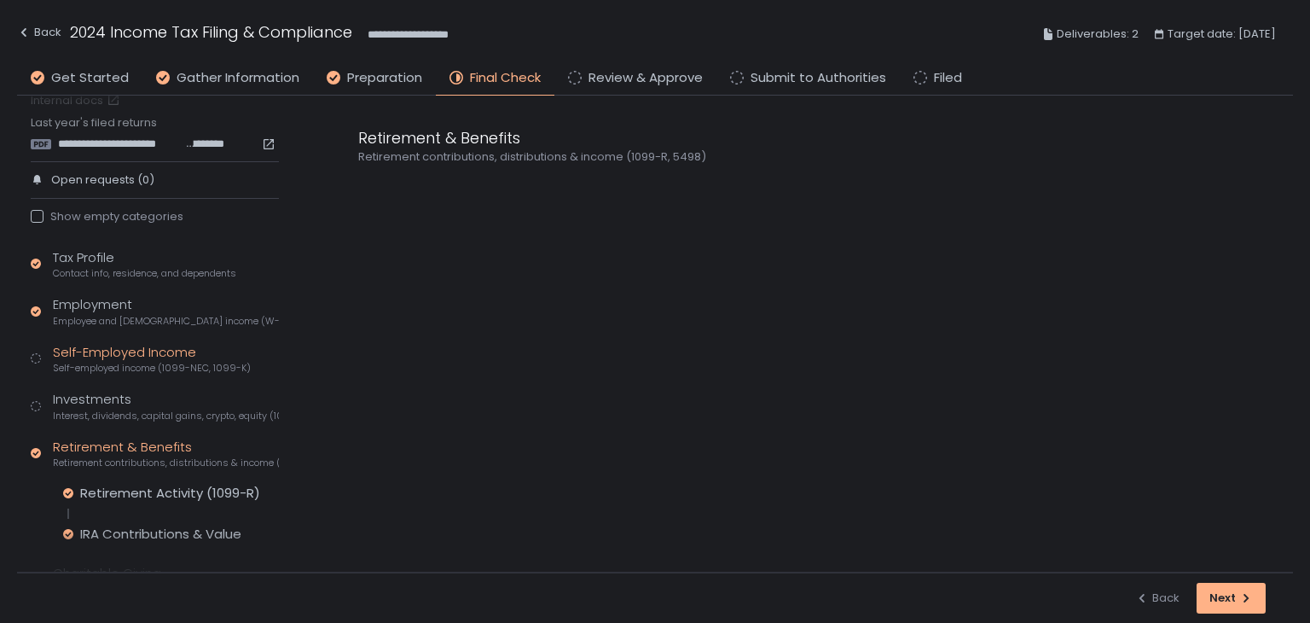
click at [116, 349] on div "Self-Employed Income Self-employed income (1099-NEC, 1099-K)" at bounding box center [152, 359] width 198 height 32
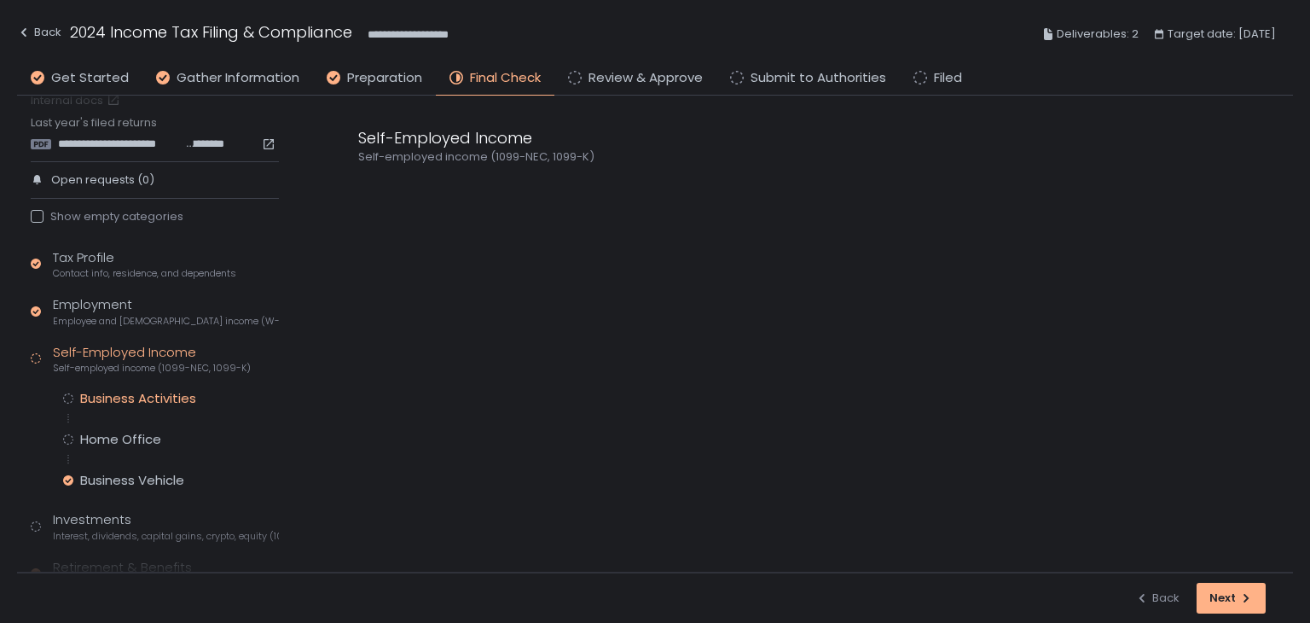
click at [112, 399] on div "Business Activities" at bounding box center [138, 398] width 116 height 17
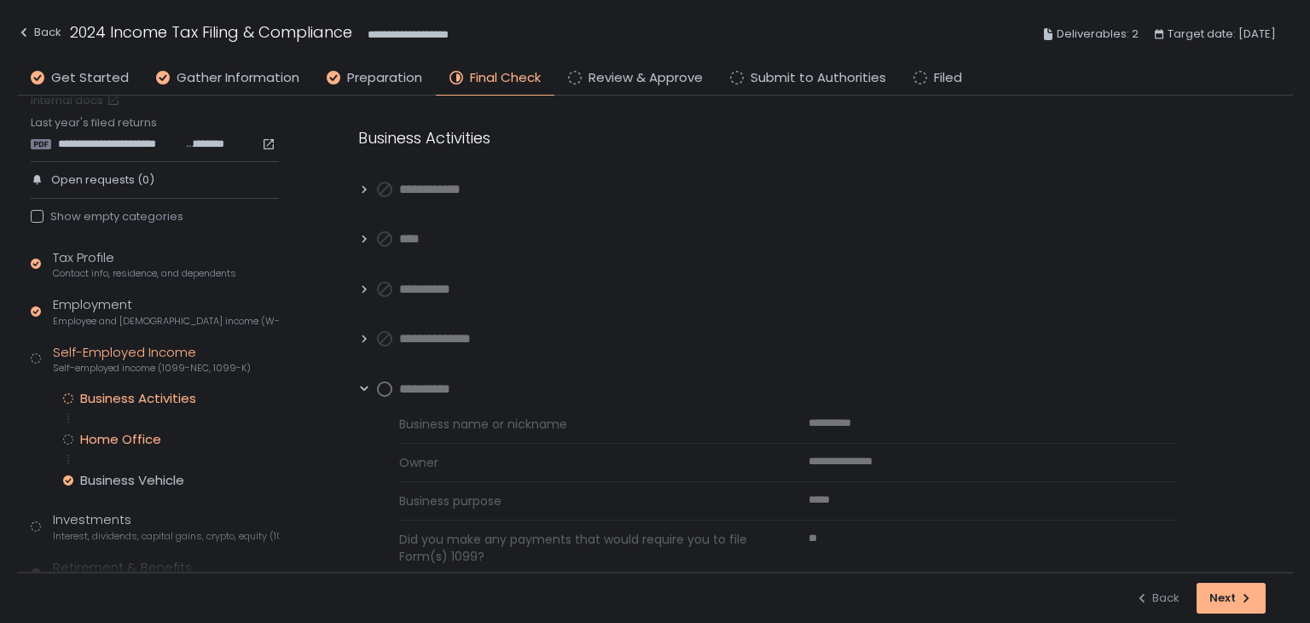
click at [113, 439] on div "Home Office" at bounding box center [120, 439] width 81 height 17
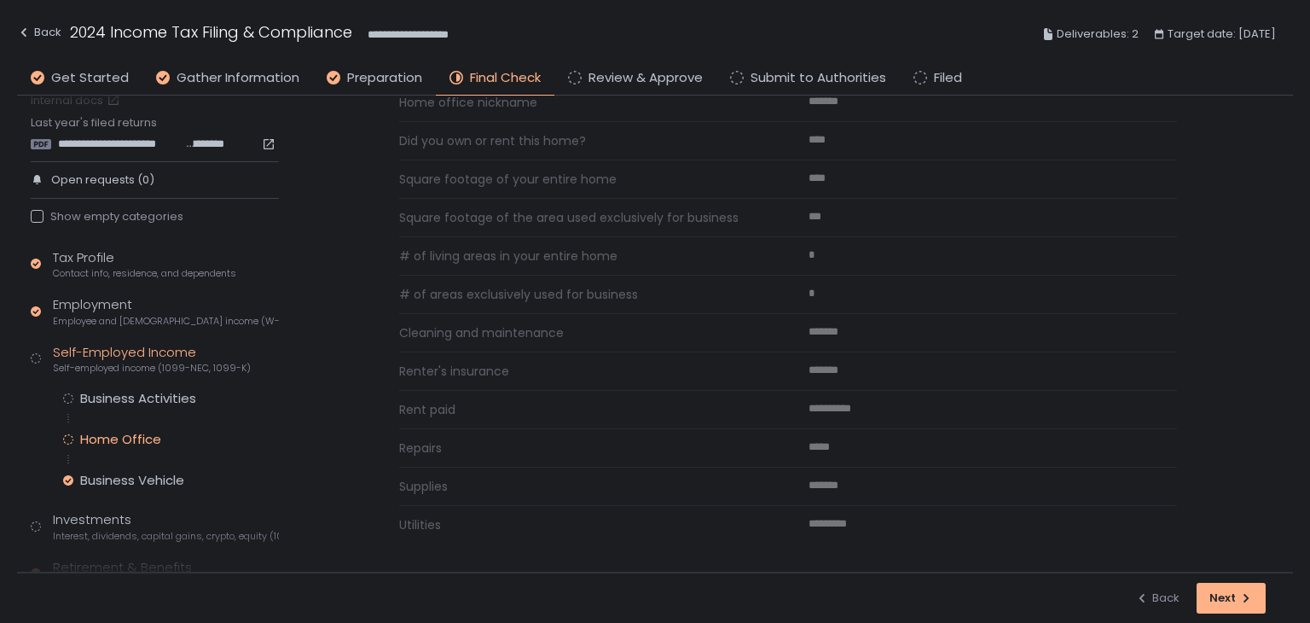
scroll to position [123, 0]
click at [130, 485] on div "Business Vehicle" at bounding box center [132, 480] width 104 height 17
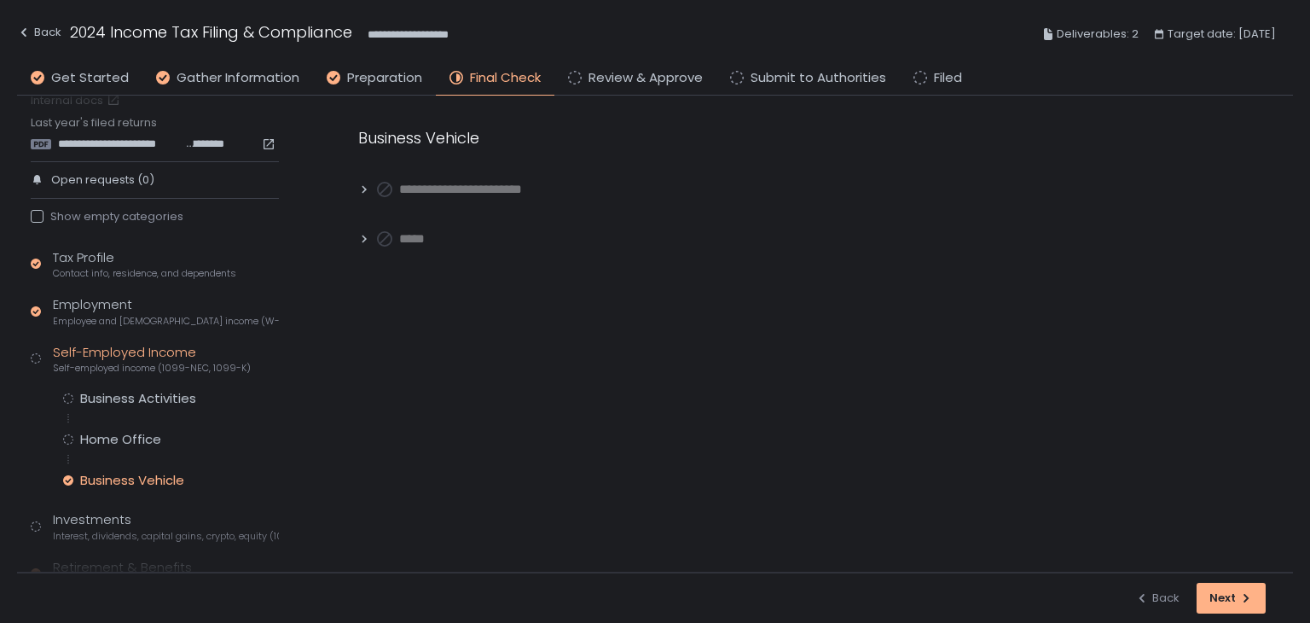
scroll to position [197, 0]
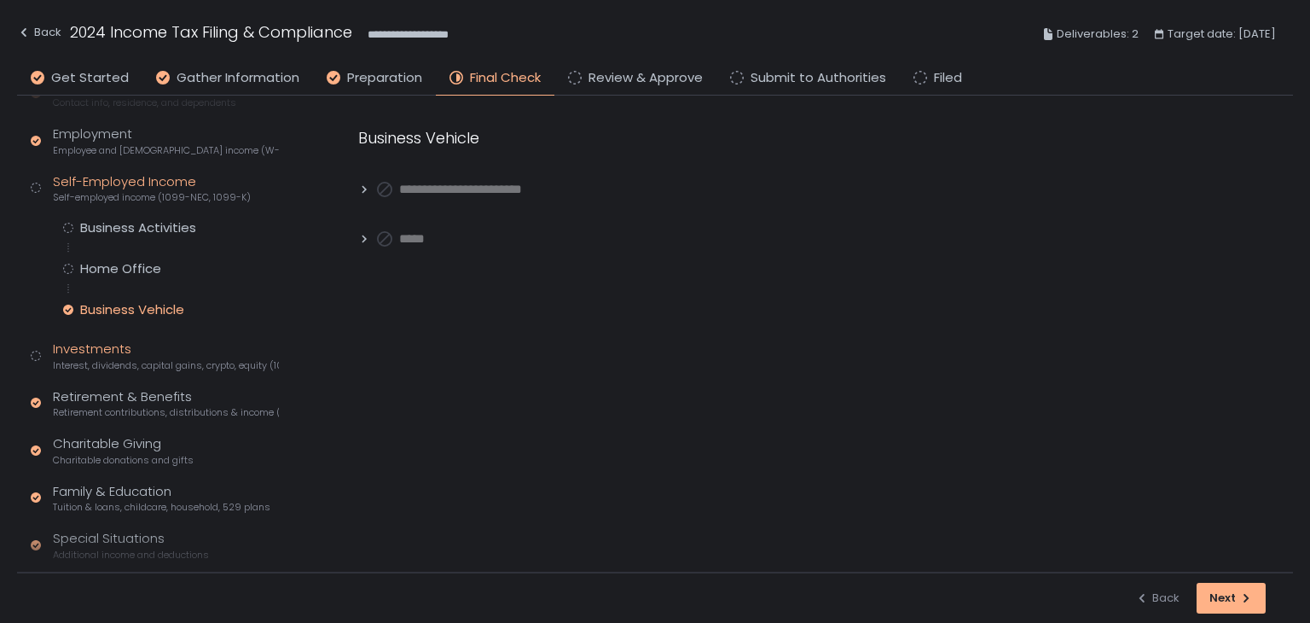
click at [95, 359] on span "Interest, dividends, capital gains, crypto, equity (1099s, K-1s)" at bounding box center [166, 365] width 226 height 13
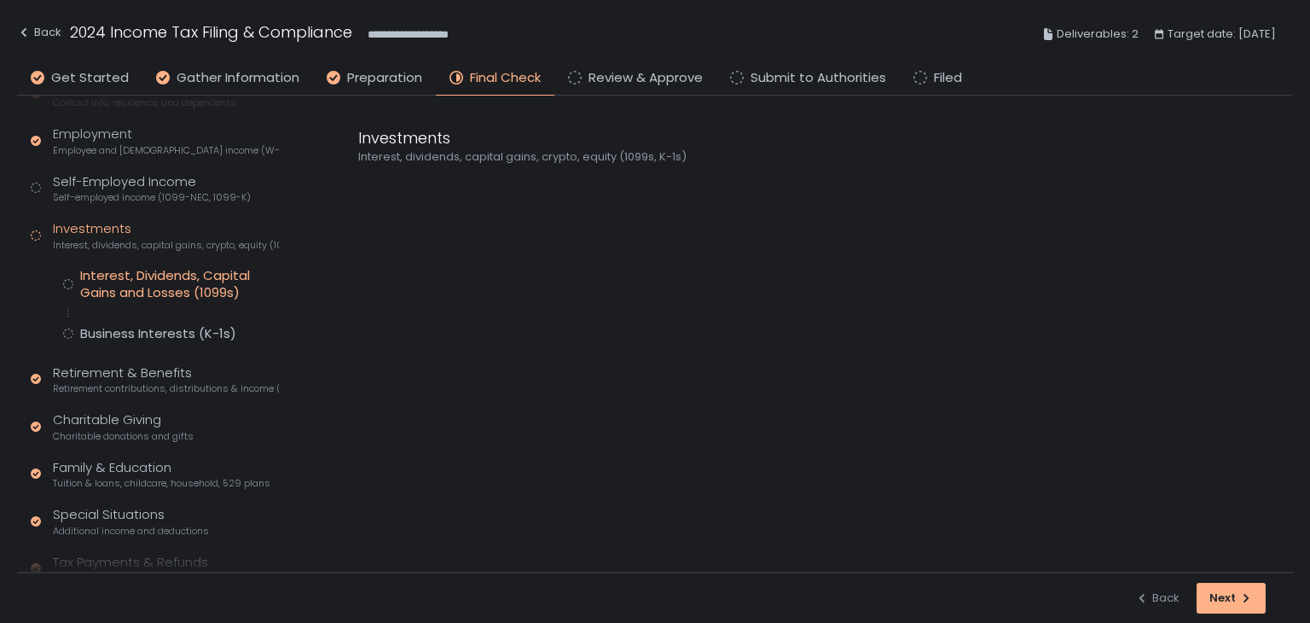
click at [162, 279] on div "Interest, Dividends, Capital Gains and Losses (1099s)" at bounding box center [179, 284] width 199 height 34
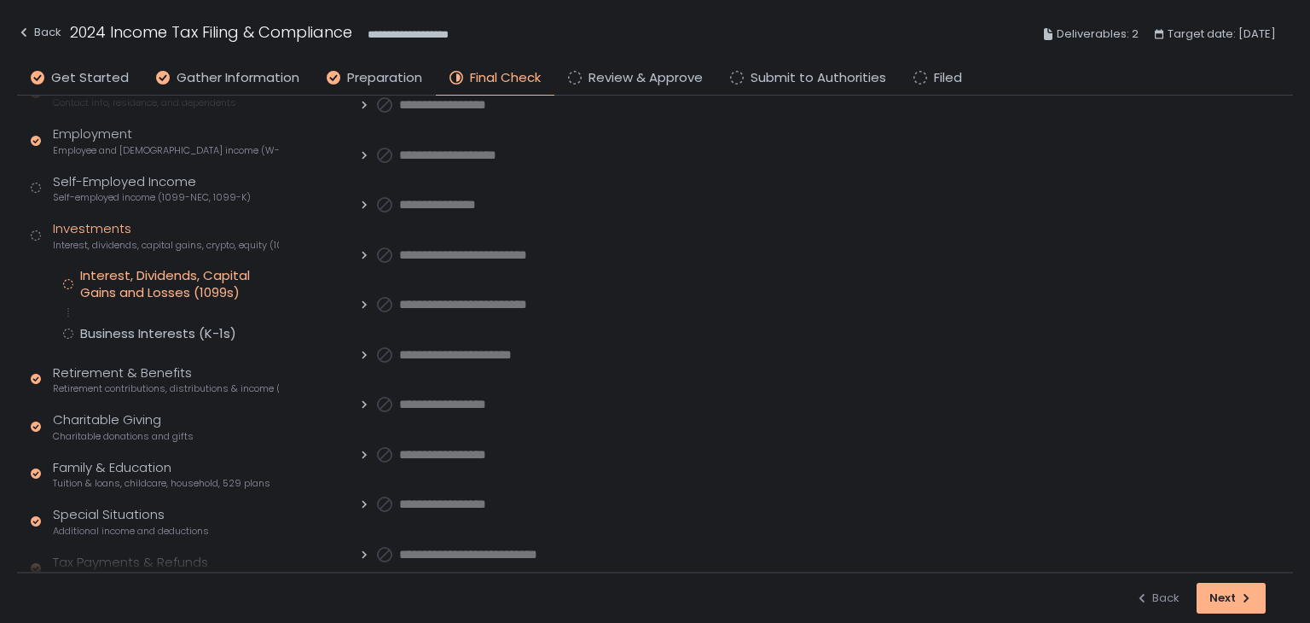
scroll to position [1008, 0]
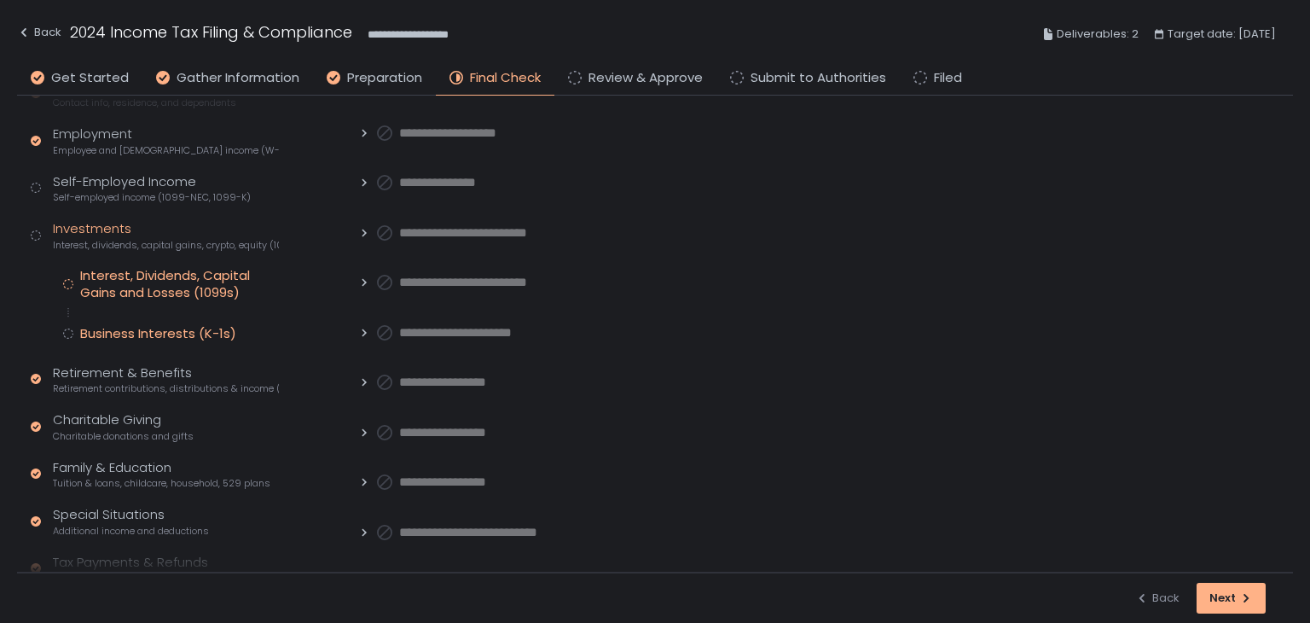
click at [82, 325] on div "Business Interests (K-1s)" at bounding box center [158, 333] width 156 height 17
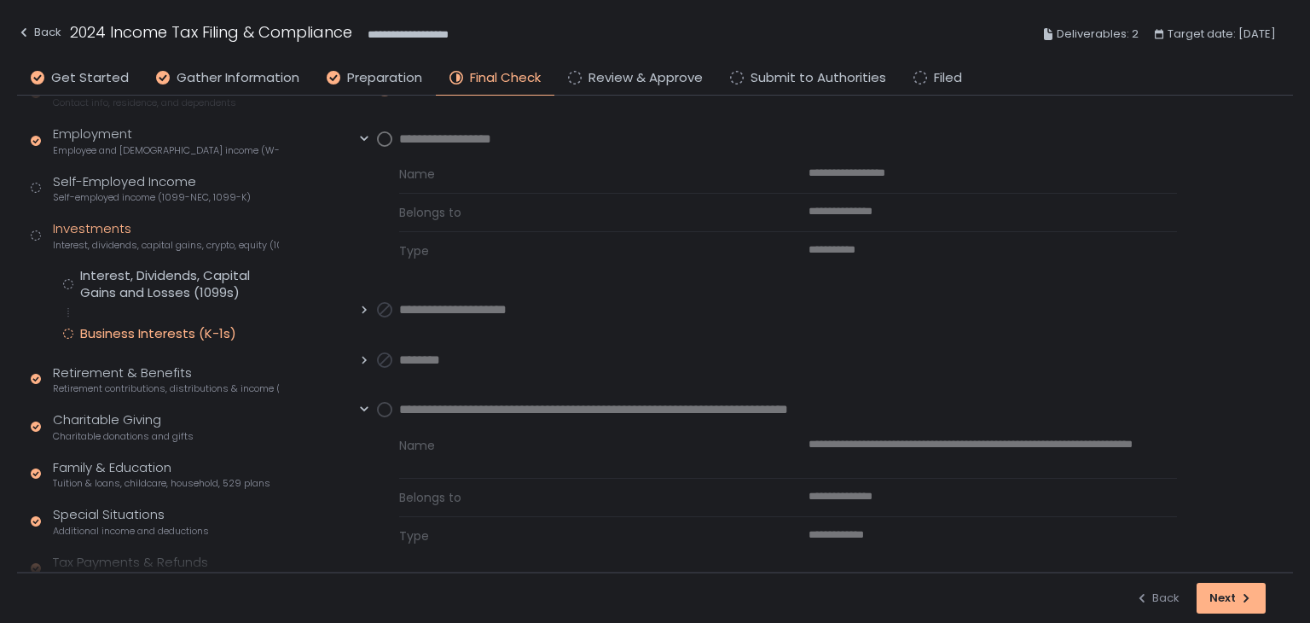
scroll to position [163, 0]
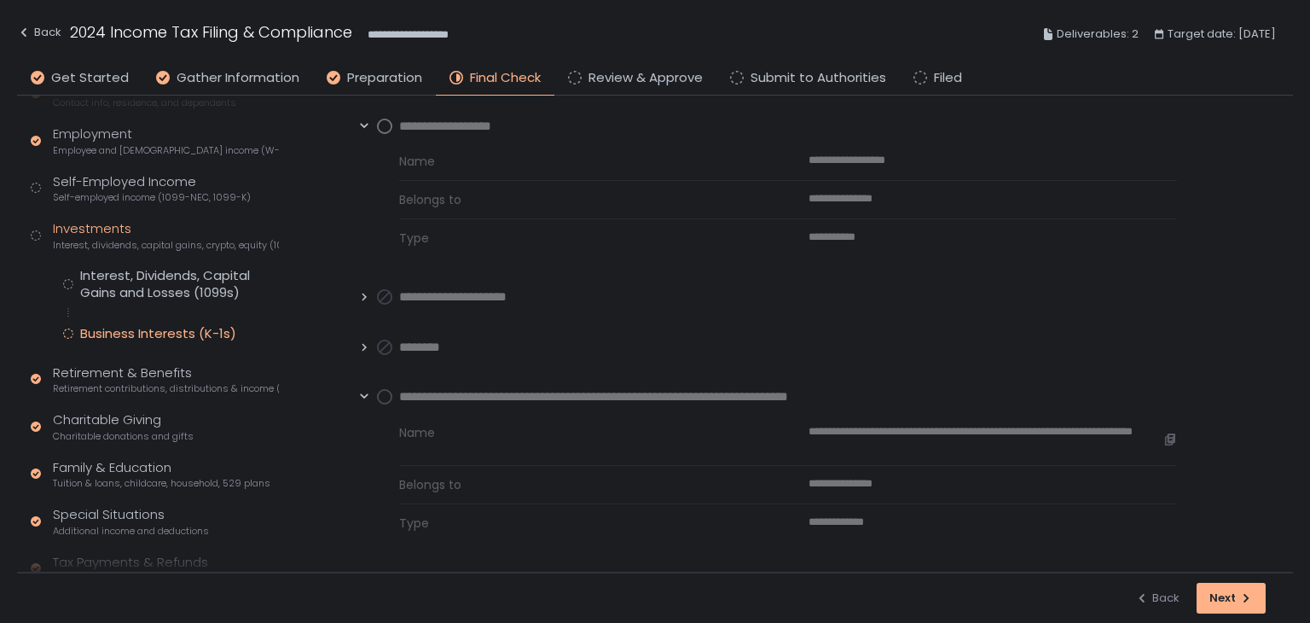
click at [995, 437] on span "**********" at bounding box center [986, 439] width 355 height 31
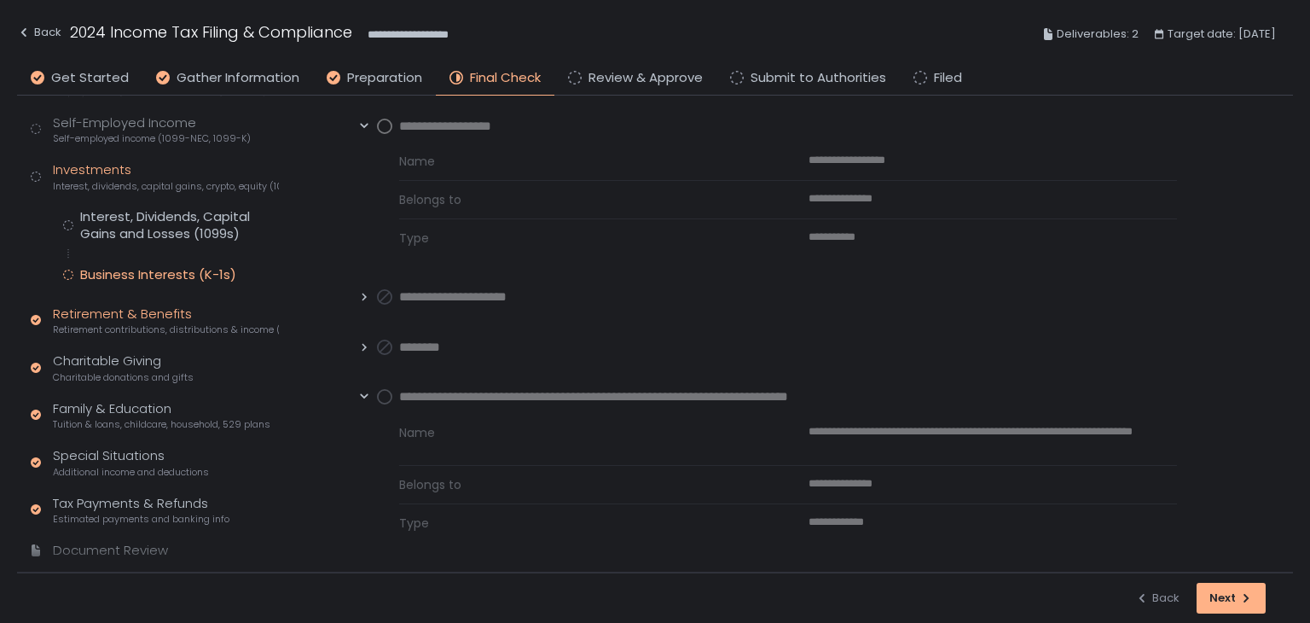
scroll to position [282, 0]
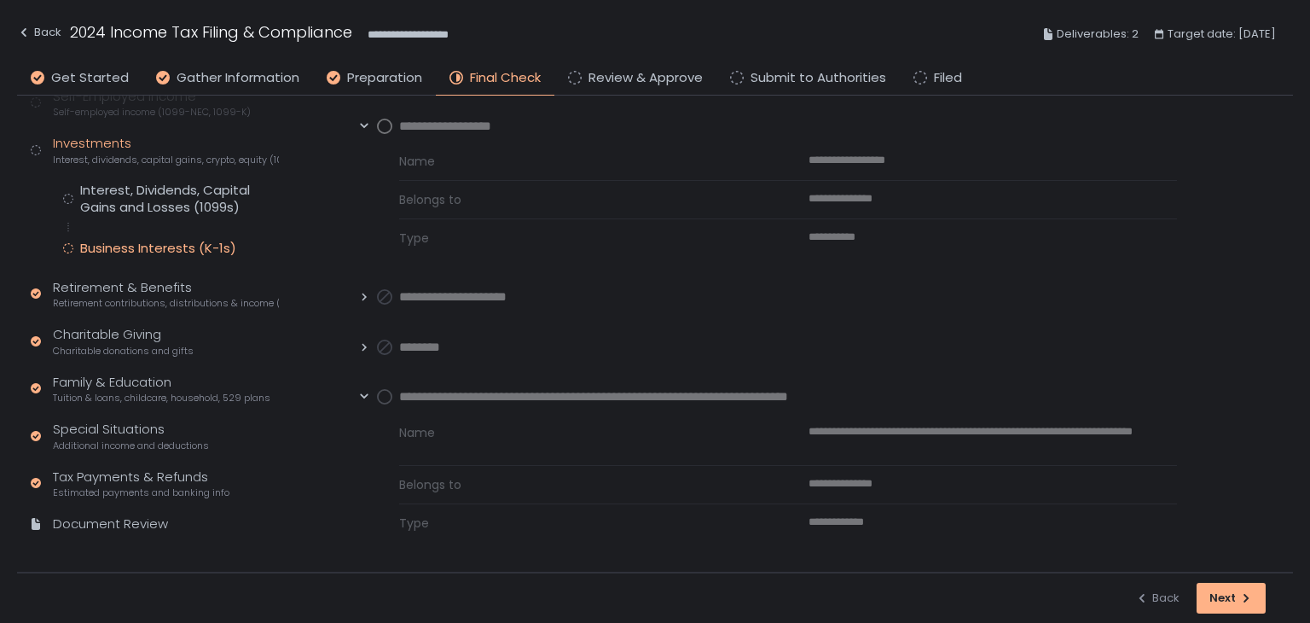
click at [384, 59] on div "**********" at bounding box center [655, 34] width 1276 height 62
click at [386, 88] on li "Preparation" at bounding box center [374, 81] width 123 height 27
click at [130, 308] on span "Retirement contributions, distributions & income (1099-R, 5498)" at bounding box center [166, 303] width 226 height 13
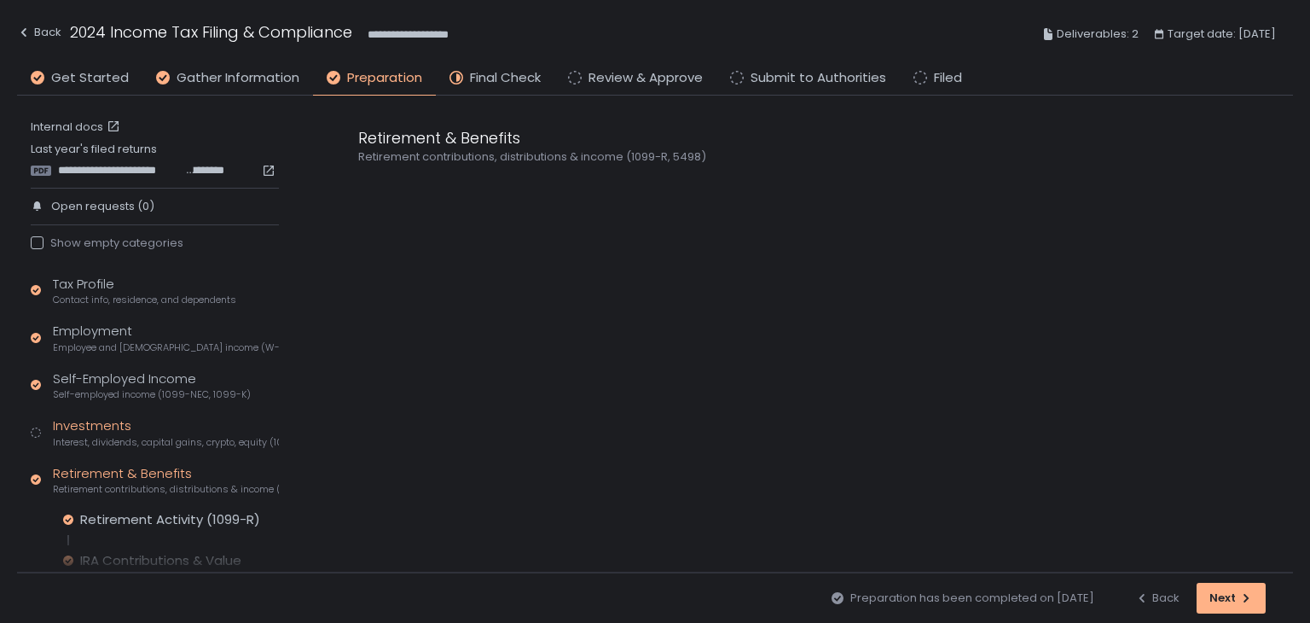
click at [110, 423] on div "Investments Interest, dividends, capital gains, crypto, equity (1099s, K-1s)" at bounding box center [166, 432] width 226 height 32
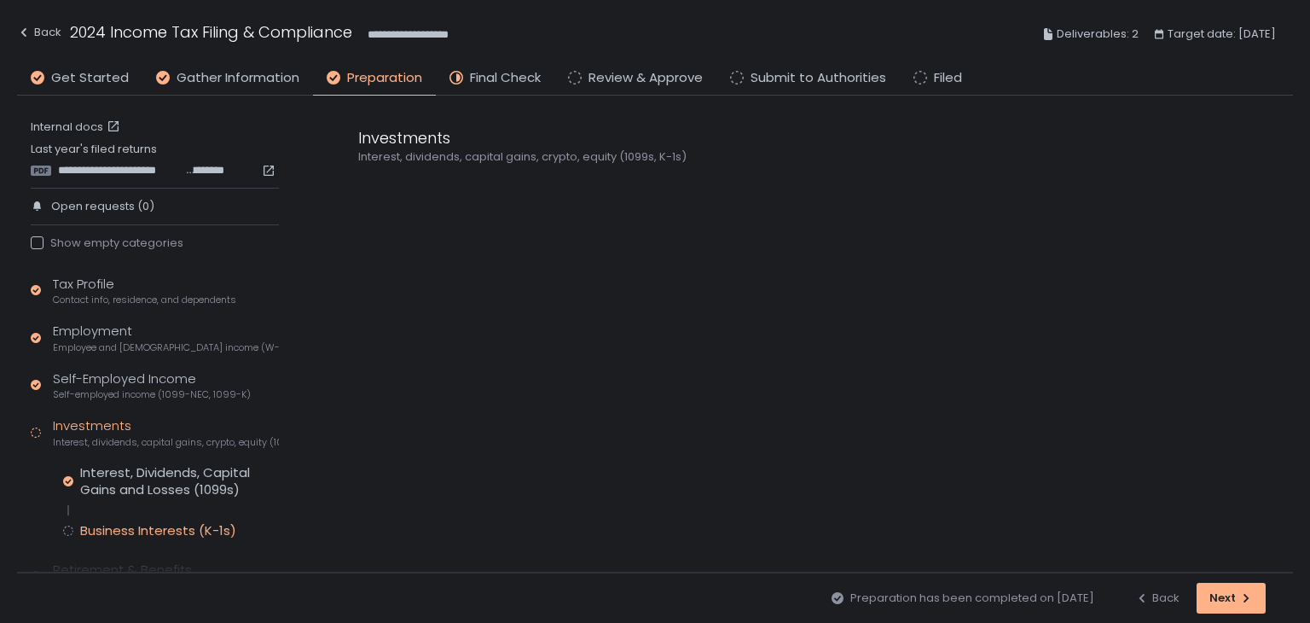
click at [133, 525] on div "Business Interests (K-1s)" at bounding box center [158, 530] width 156 height 17
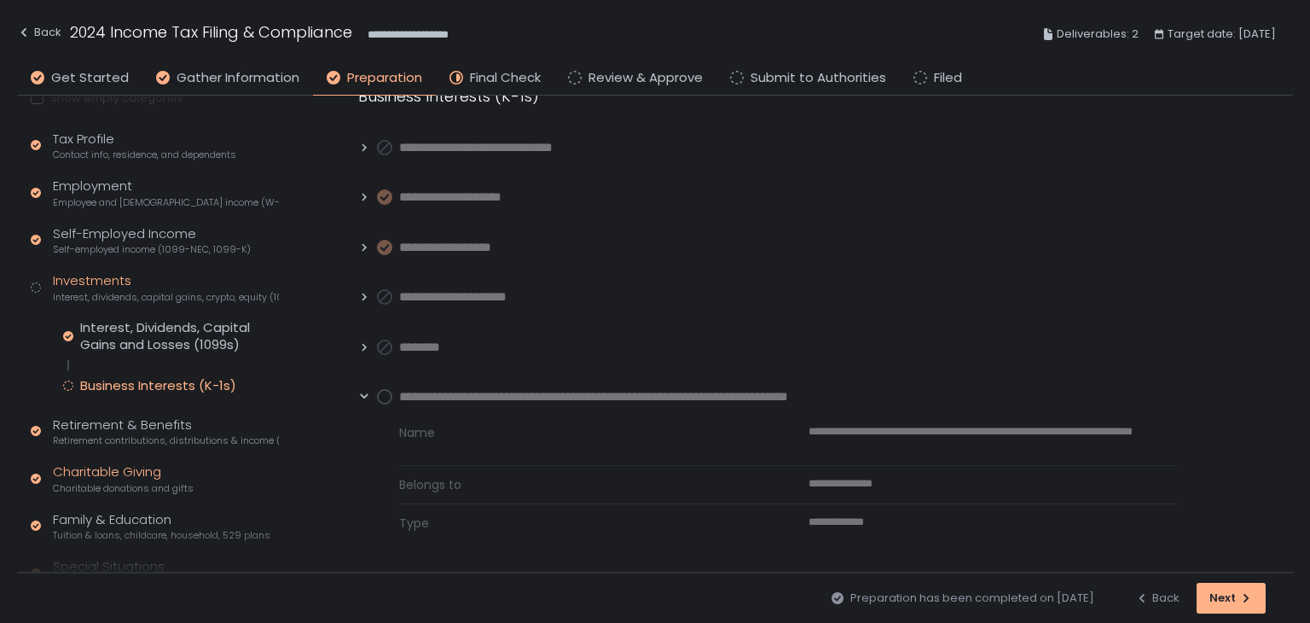
scroll to position [293, 0]
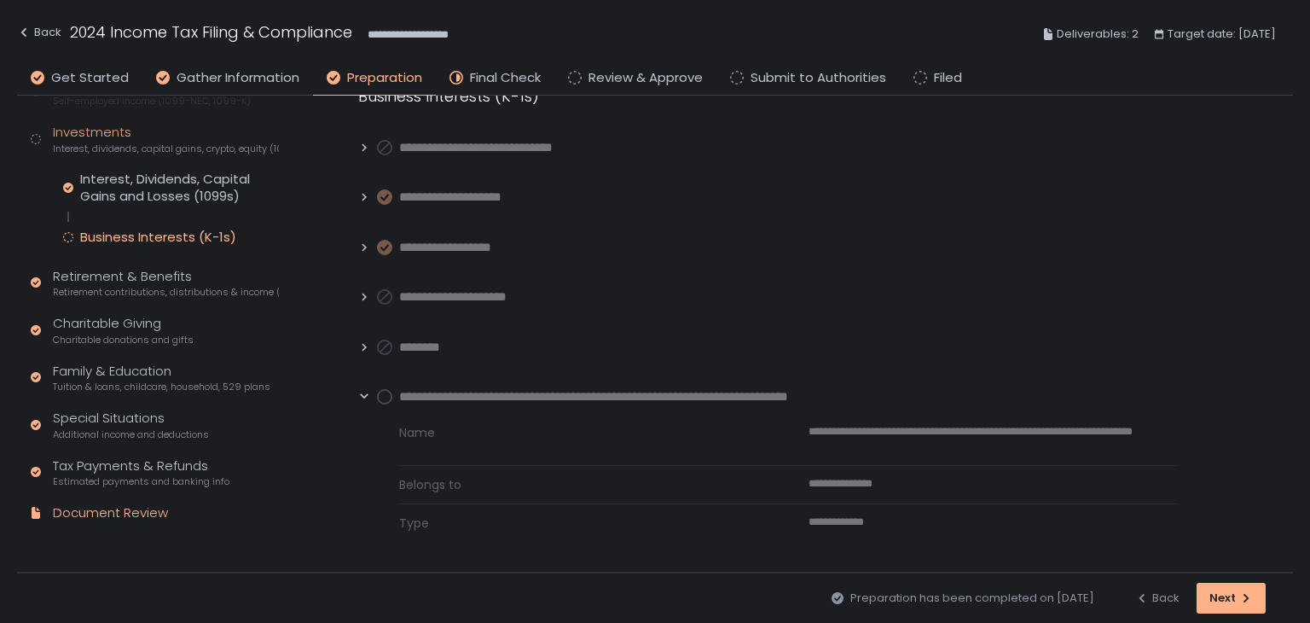
click at [142, 513] on div "Document Review" at bounding box center [110, 513] width 115 height 20
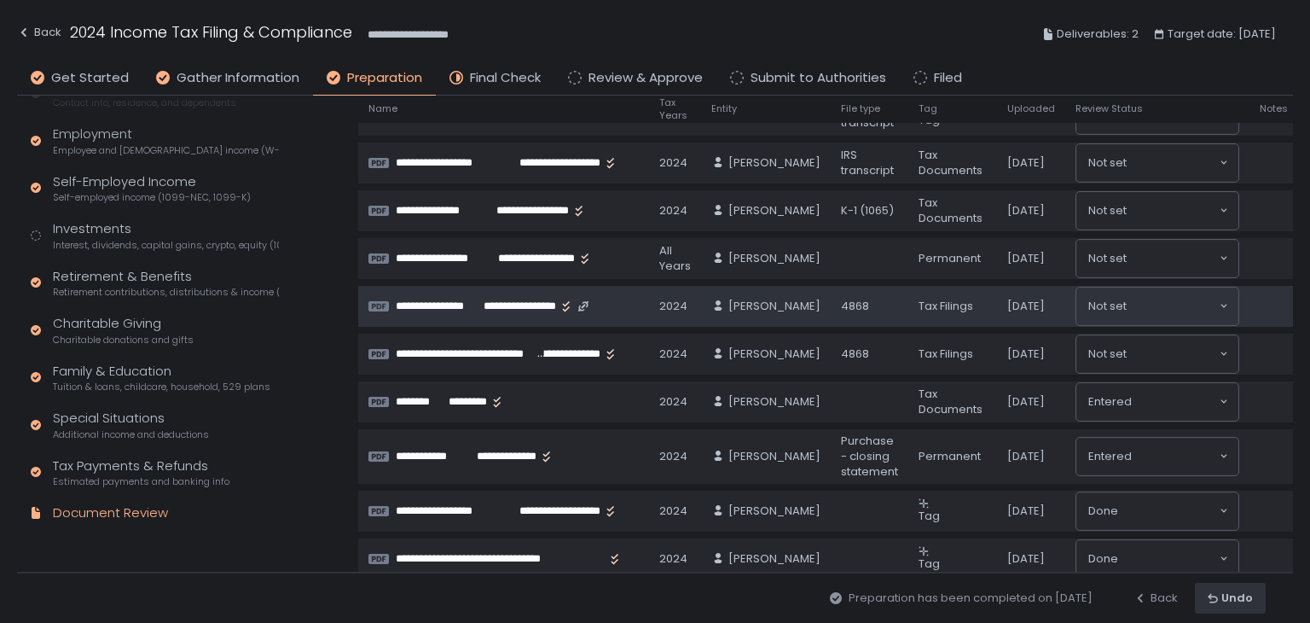
scroll to position [171, 0]
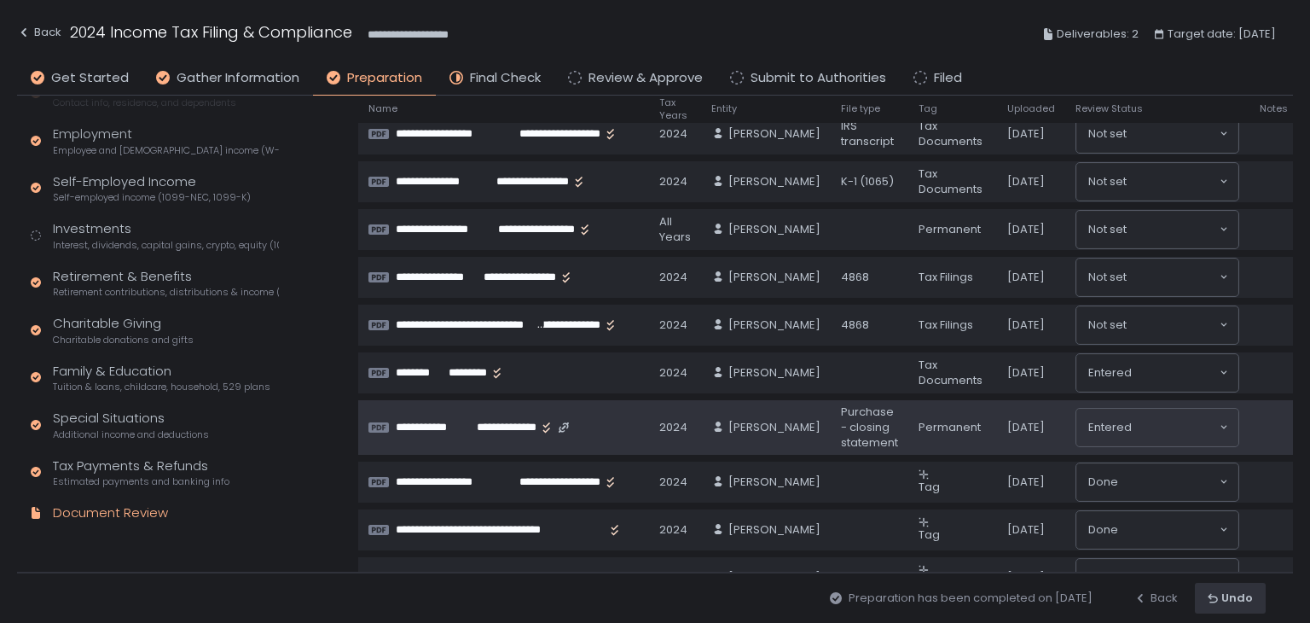
click at [477, 421] on span "**********" at bounding box center [499, 427] width 74 height 15
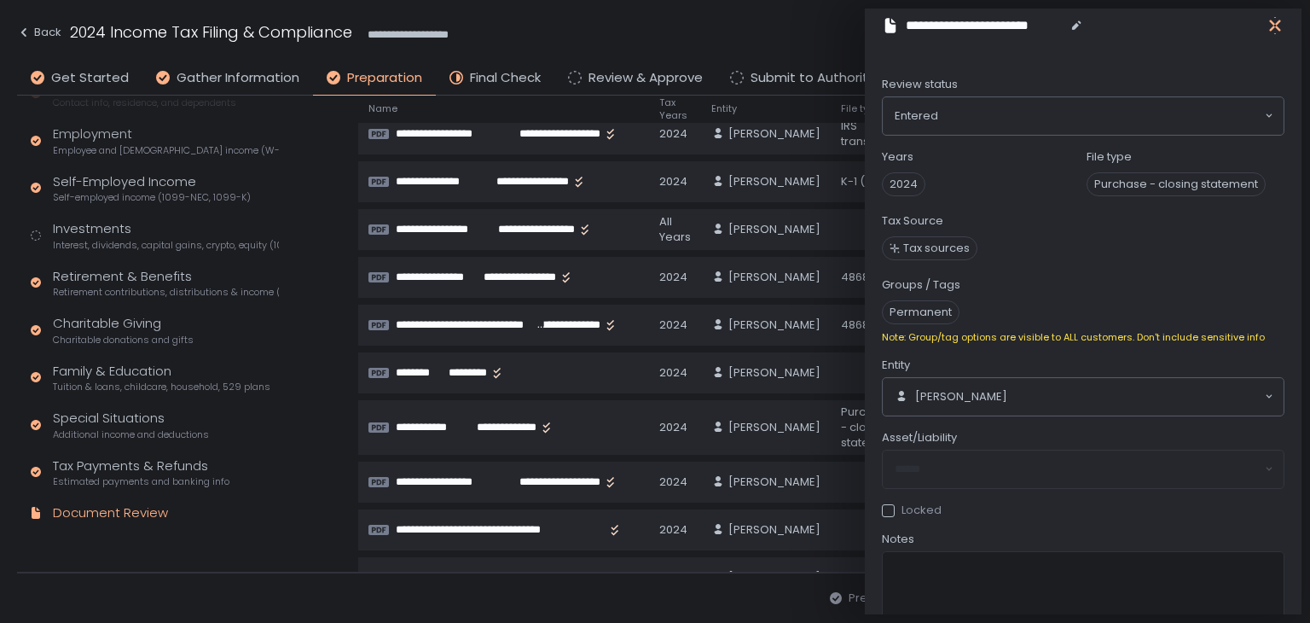
click at [1271, 26] on icon "button" at bounding box center [1275, 25] width 17 height 17
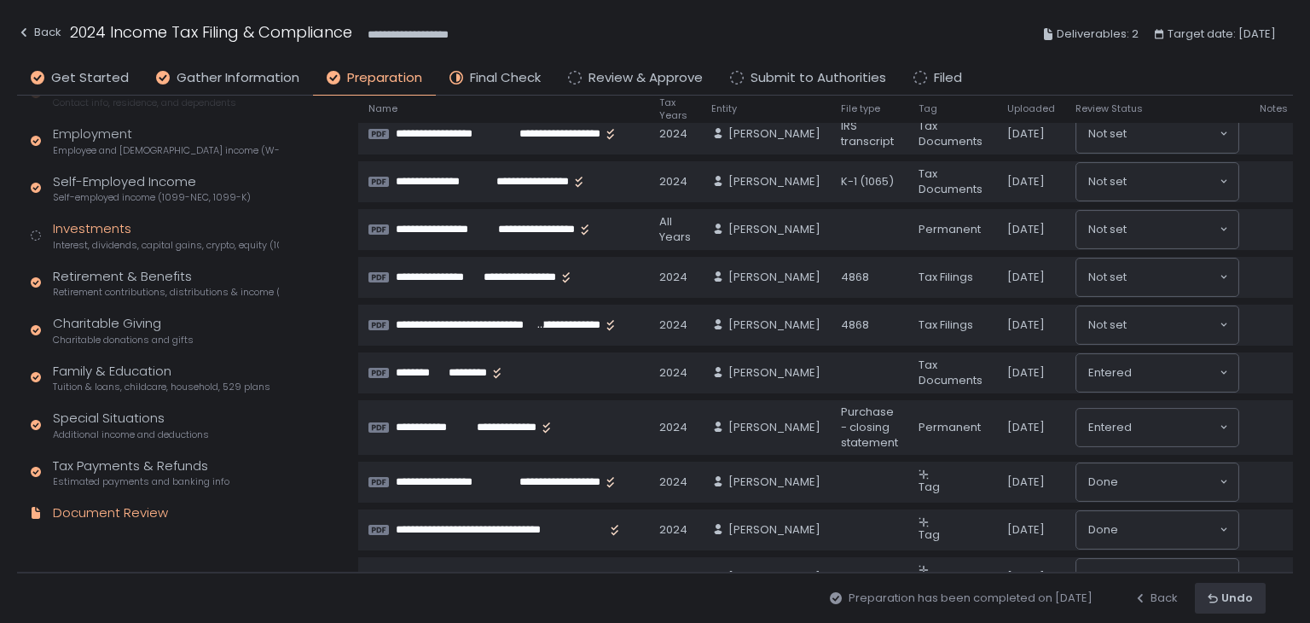
click at [110, 232] on div "Investments Interest, dividends, capital gains, crypto, equity (1099s, K-1s)" at bounding box center [166, 235] width 226 height 32
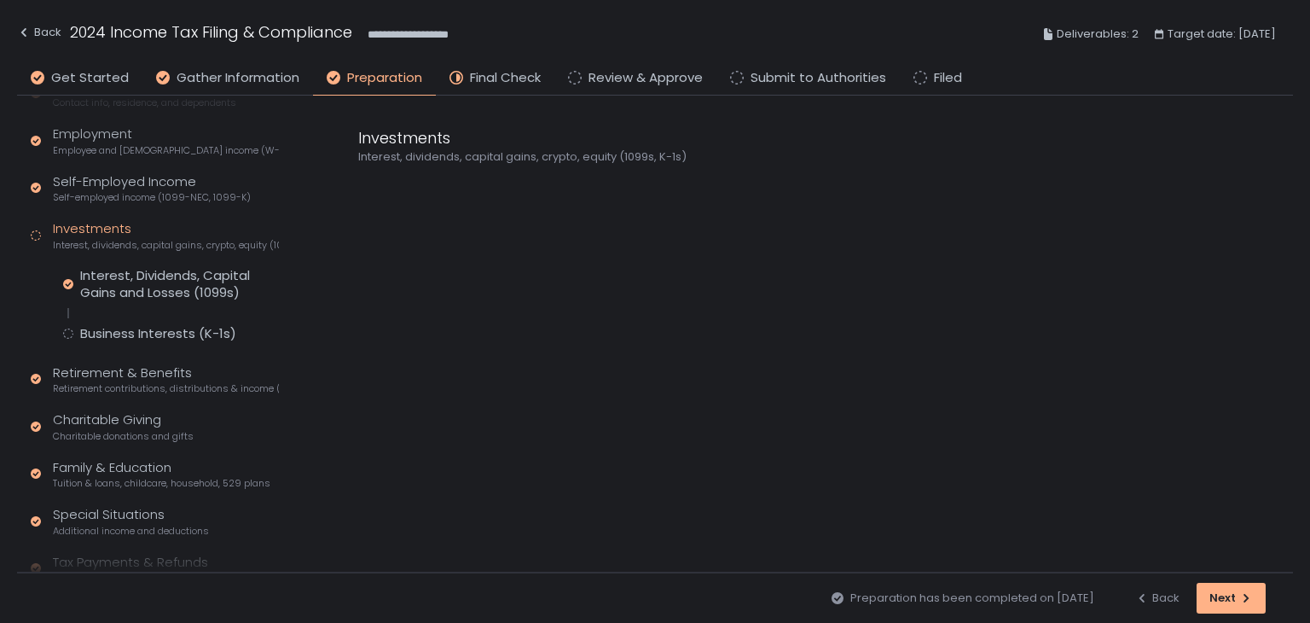
scroll to position [293, 0]
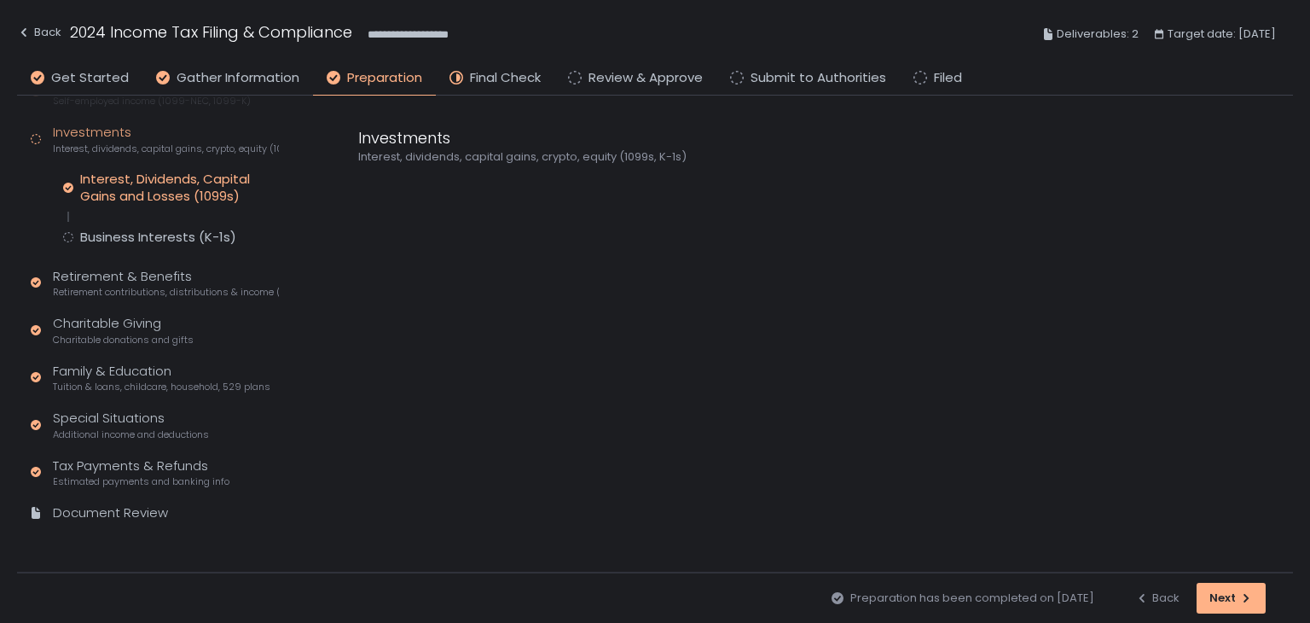
click at [154, 194] on div "Interest, Dividends, Capital Gains and Losses (1099s)" at bounding box center [179, 188] width 199 height 34
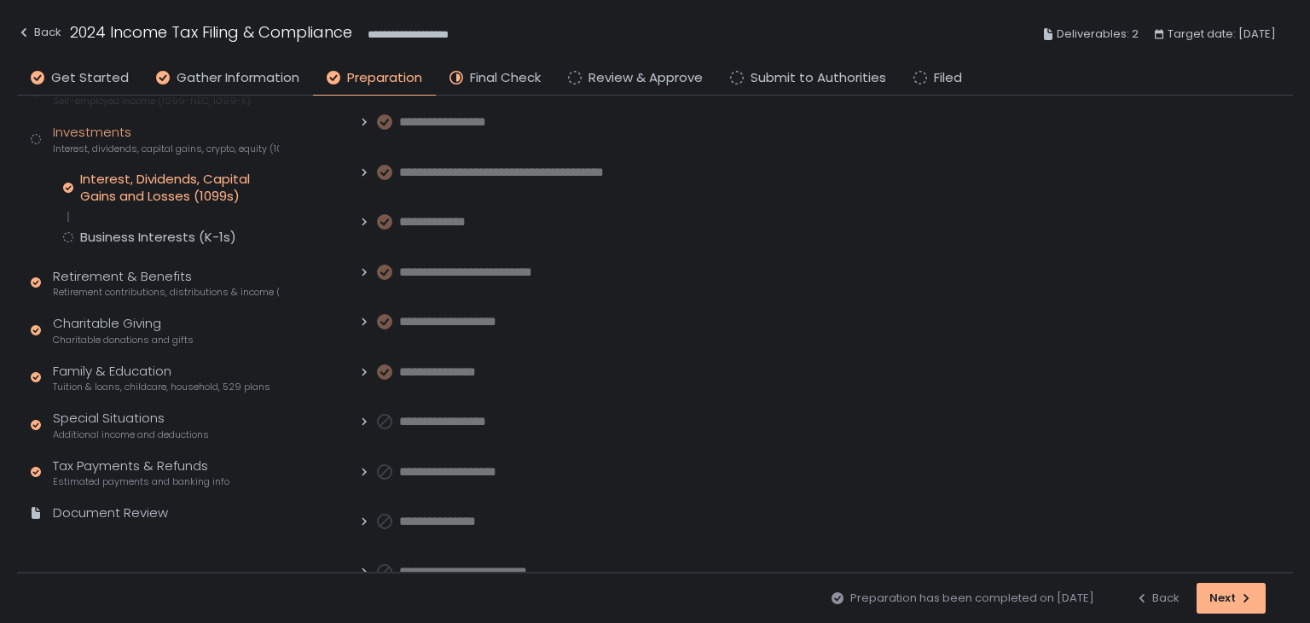
scroll to position [597, 0]
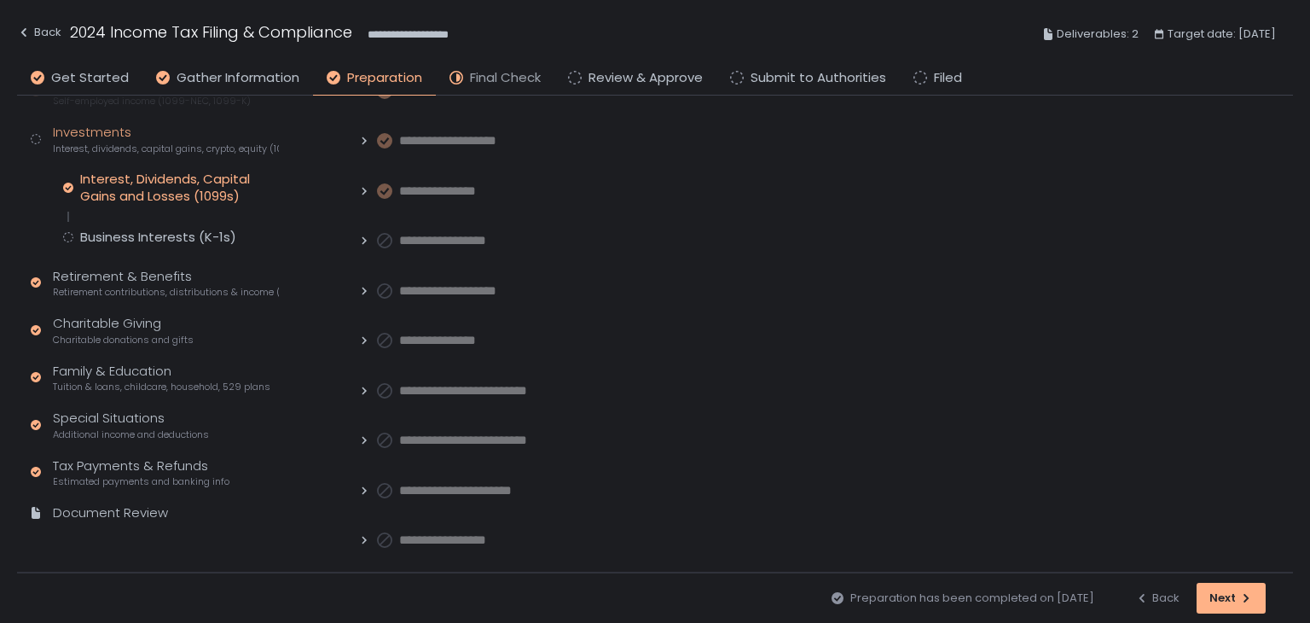
click at [482, 76] on span "Final Check" at bounding box center [505, 78] width 71 height 20
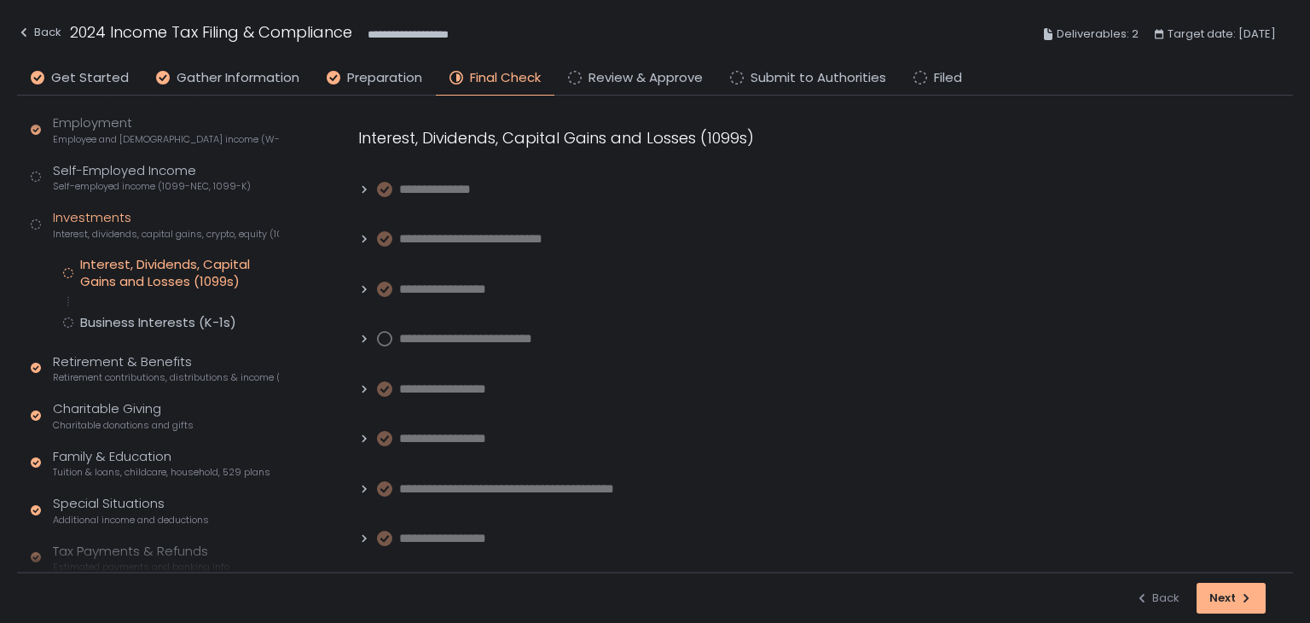
click at [360, 342] on icon at bounding box center [364, 339] width 12 height 12
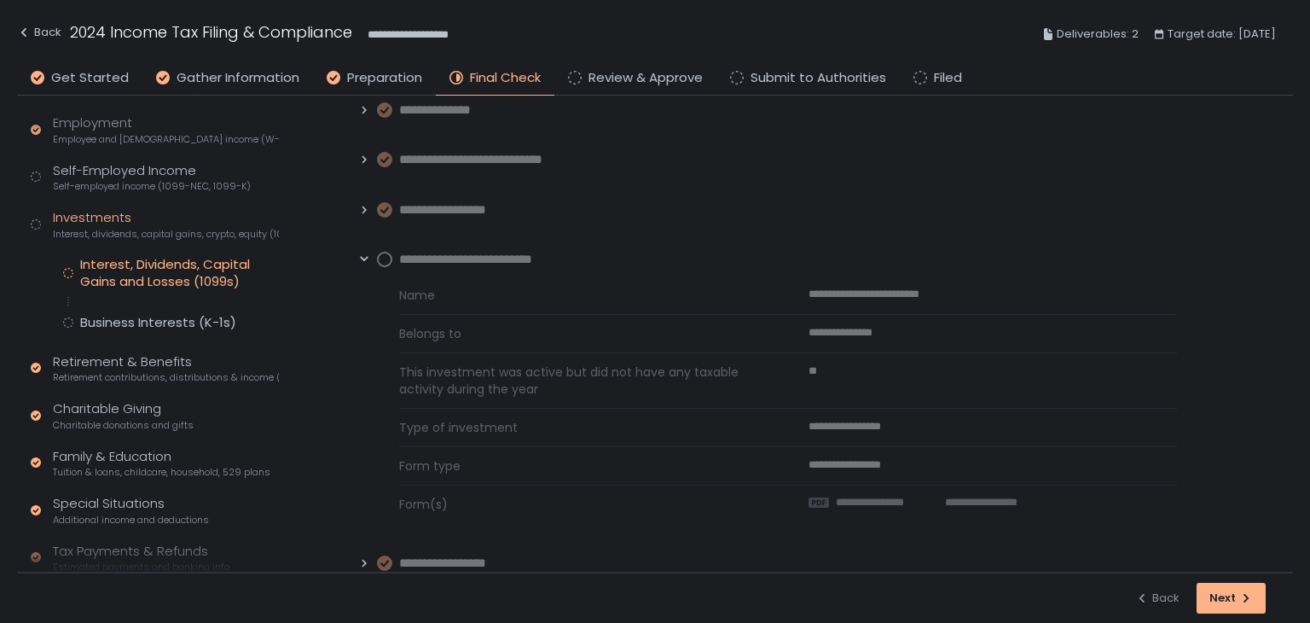
scroll to position [171, 0]
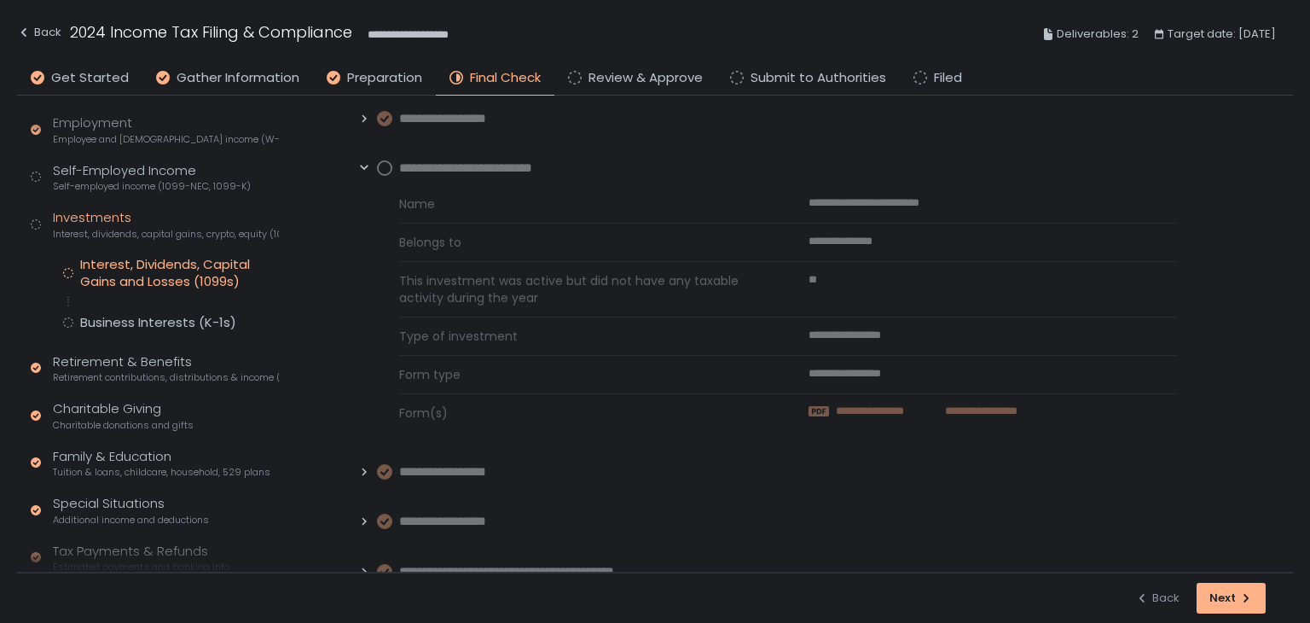
click at [877, 406] on span "**********" at bounding box center [884, 410] width 97 height 15
click at [39, 36] on div "Back" at bounding box center [39, 32] width 44 height 20
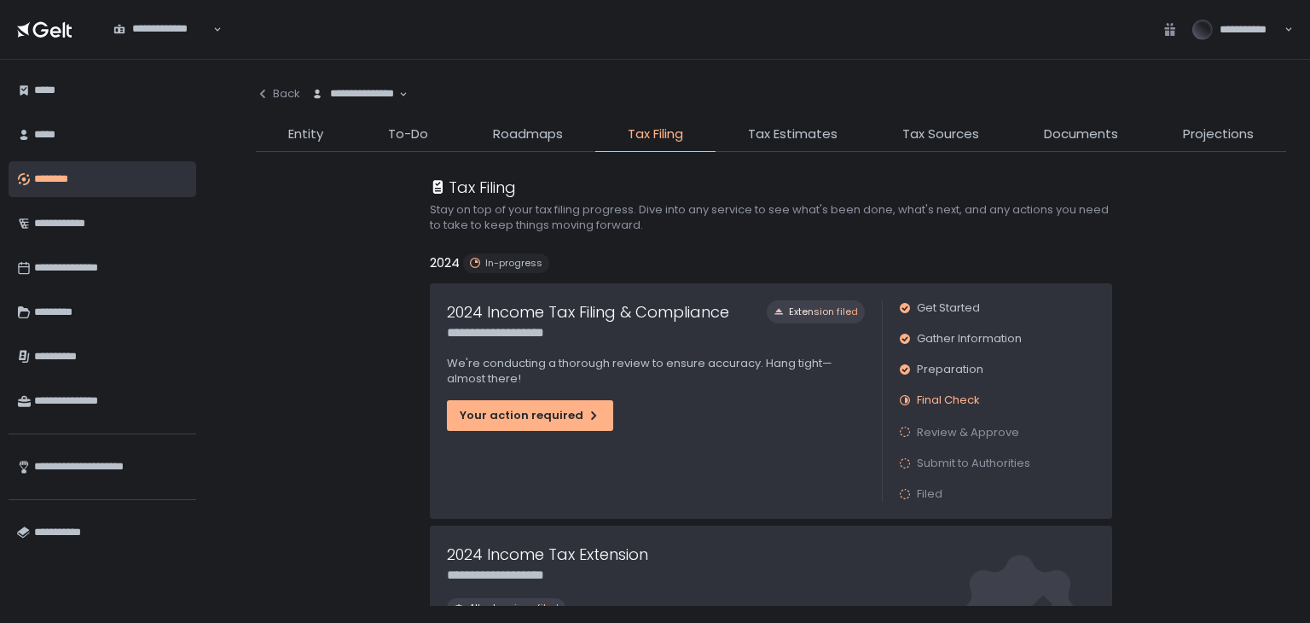
click at [1071, 145] on li "Documents" at bounding box center [1081, 138] width 139 height 27
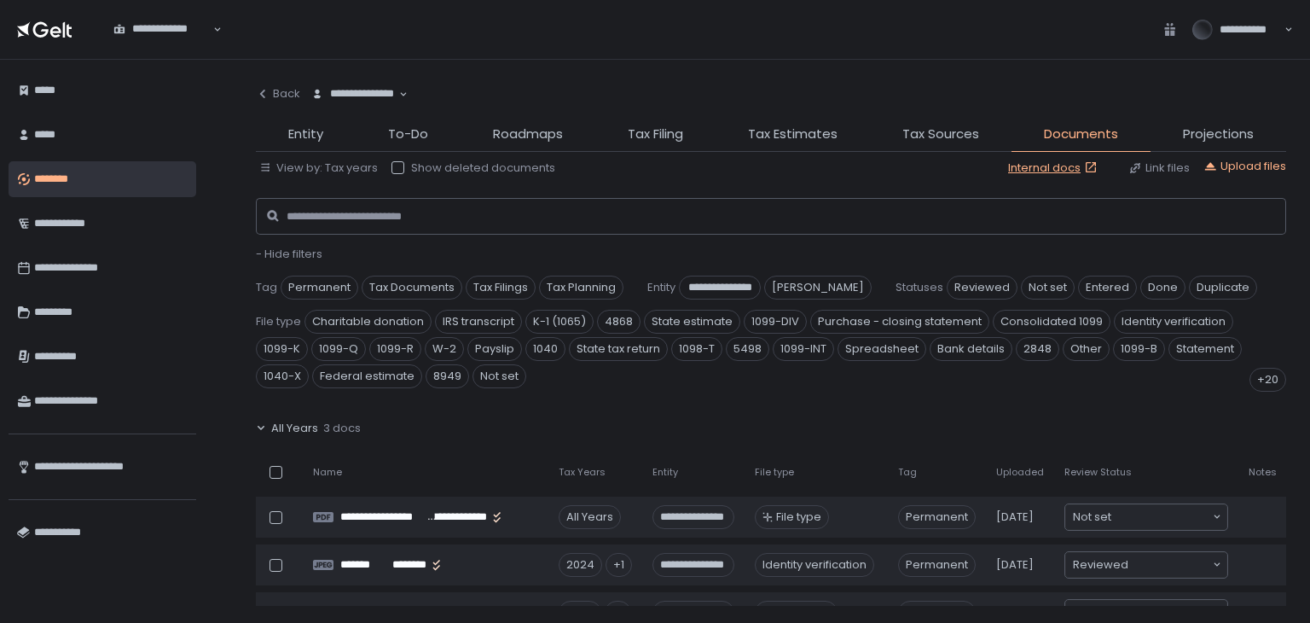
click at [295, 420] on span "All Years" at bounding box center [294, 427] width 47 height 15
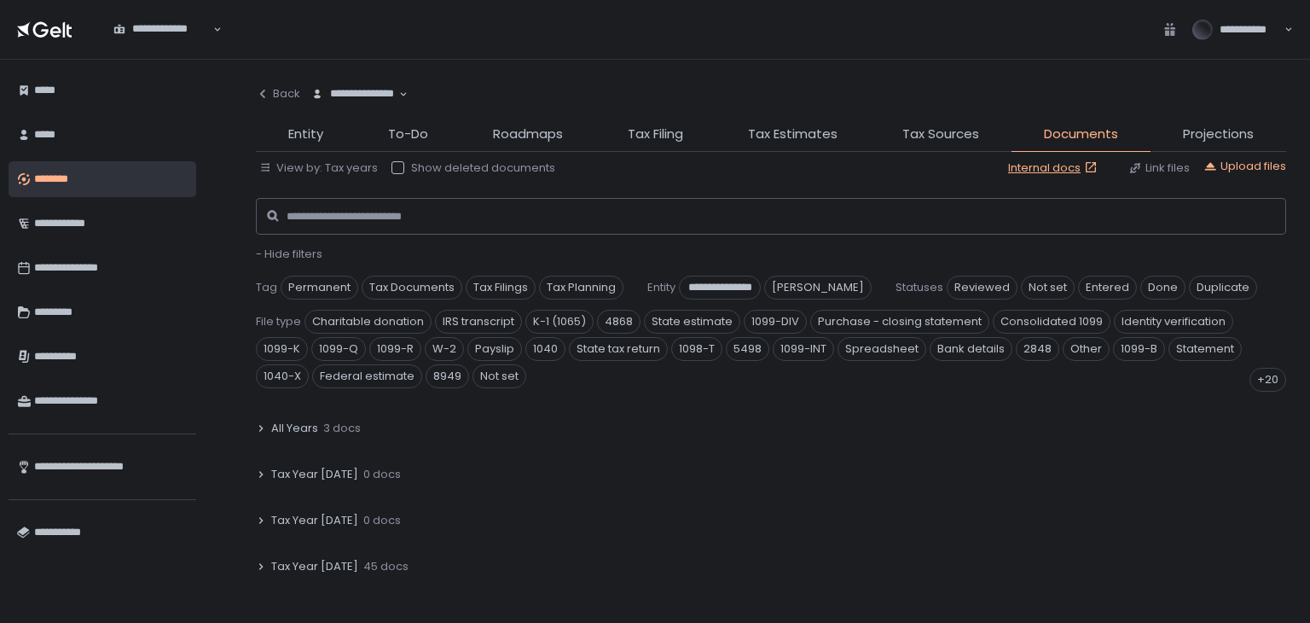
scroll to position [85, 0]
click at [261, 527] on icon at bounding box center [261, 527] width 10 height 10
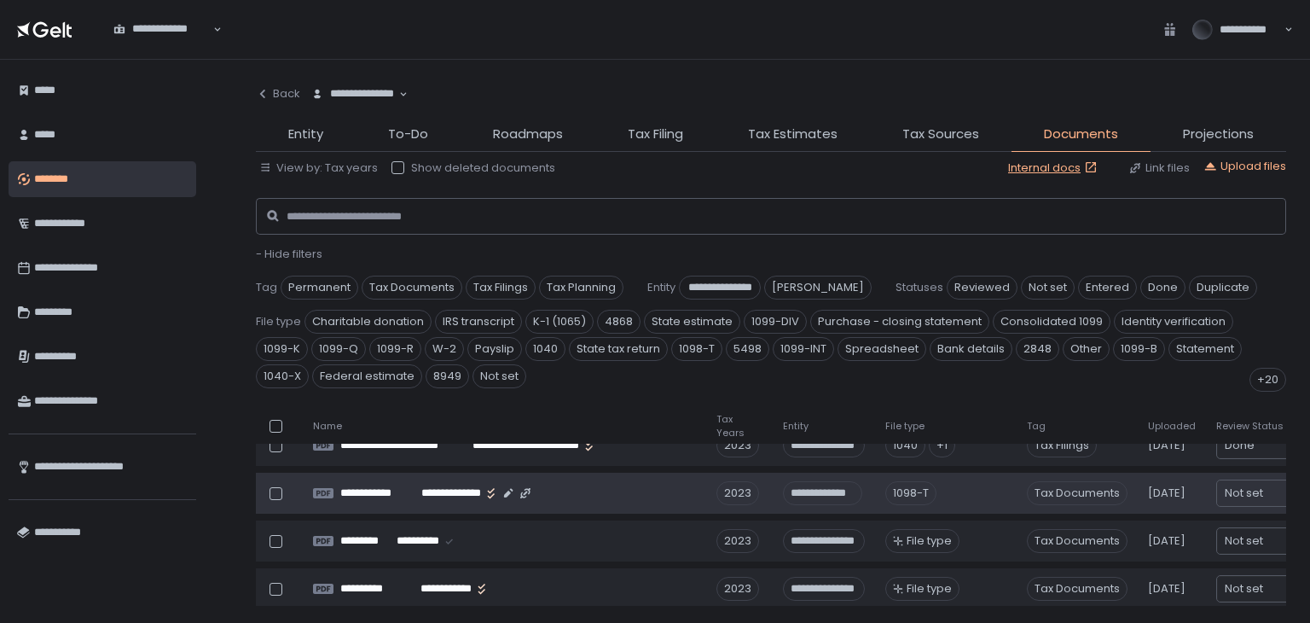
scroll to position [171, 0]
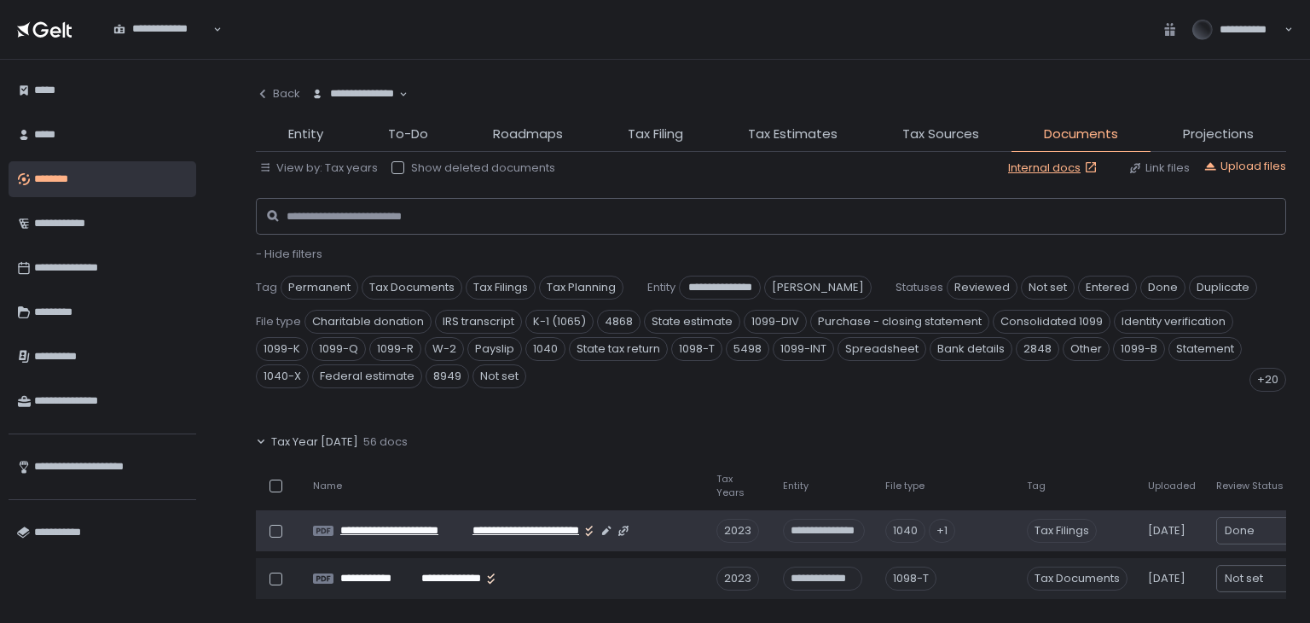
click at [471, 535] on span "**********" at bounding box center [524, 530] width 112 height 15
